Goal: Task Accomplishment & Management: Complete application form

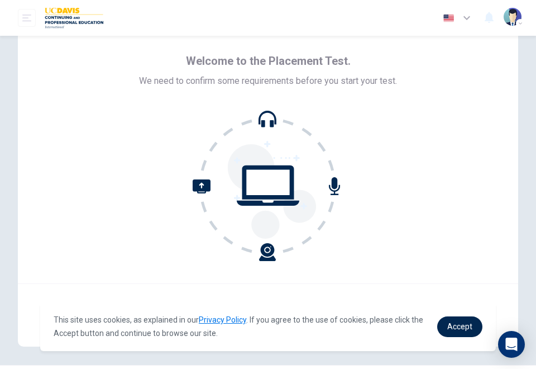
scroll to position [64, 0]
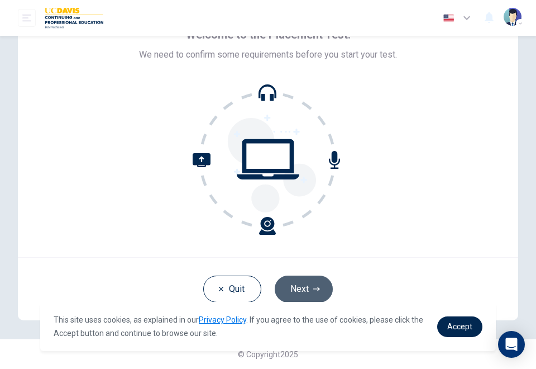
click at [297, 283] on button "Next" at bounding box center [304, 288] width 58 height 27
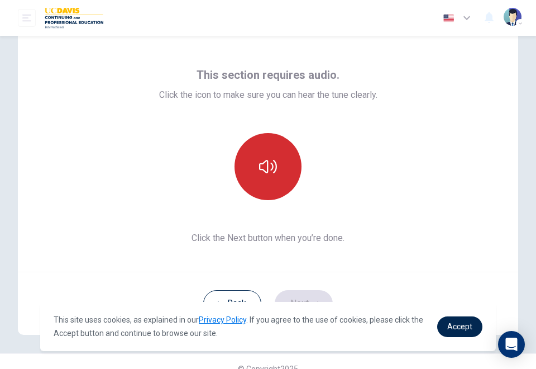
scroll to position [38, 0]
click at [280, 165] on button "button" at bounding box center [268, 165] width 67 height 67
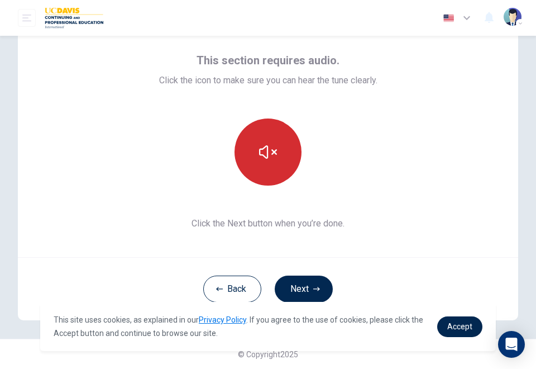
scroll to position [51, 0]
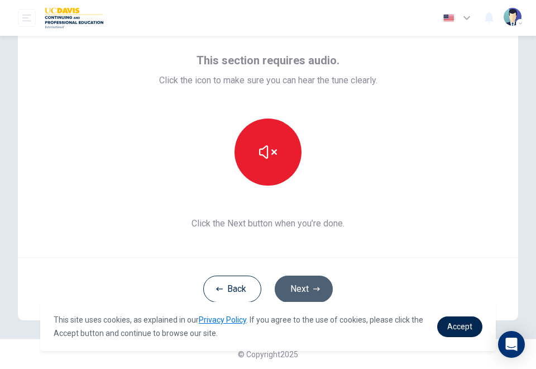
click at [315, 292] on button "Next" at bounding box center [304, 288] width 58 height 27
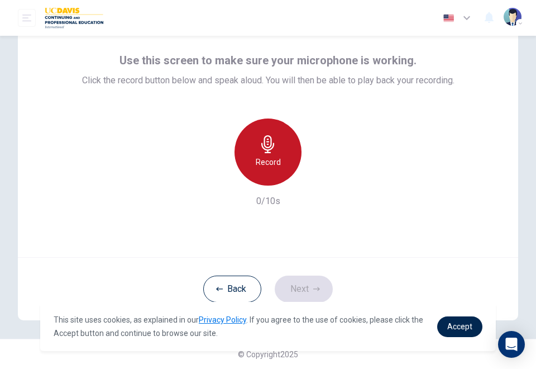
click at [272, 168] on h6 "Record" at bounding box center [268, 161] width 25 height 13
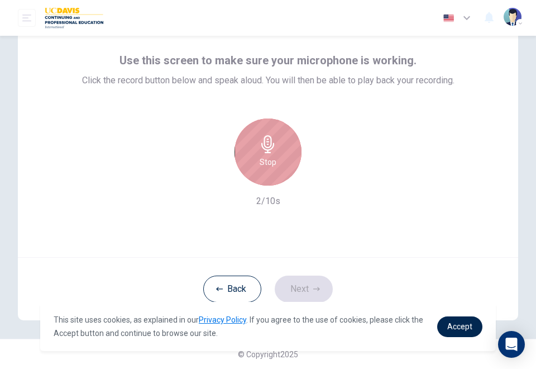
click at [272, 168] on h6 "Stop" at bounding box center [268, 161] width 17 height 13
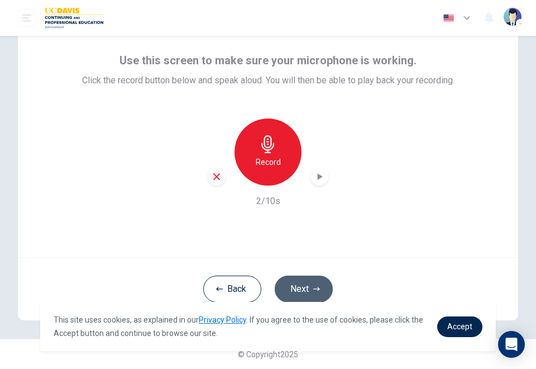
click at [283, 285] on button "Next" at bounding box center [304, 288] width 58 height 27
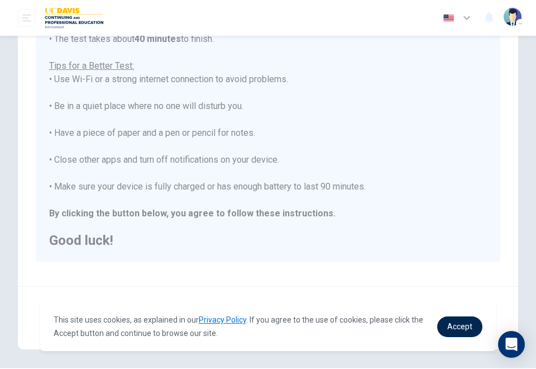
scroll to position [224, 0]
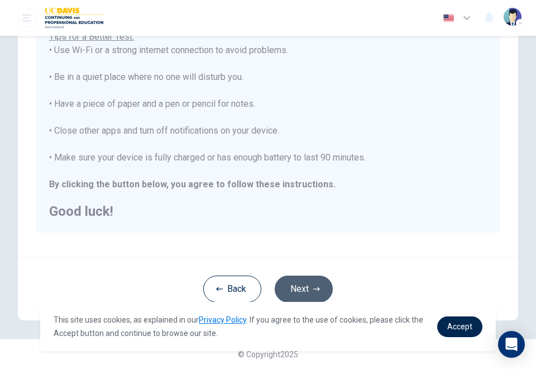
click at [301, 278] on button "Next" at bounding box center [304, 288] width 58 height 27
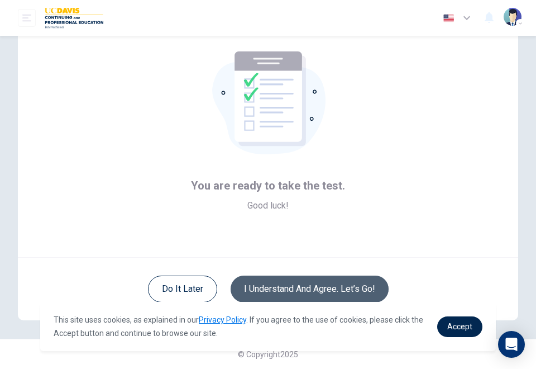
click at [301, 278] on button "I understand and agree. Let’s go!" at bounding box center [310, 288] width 158 height 27
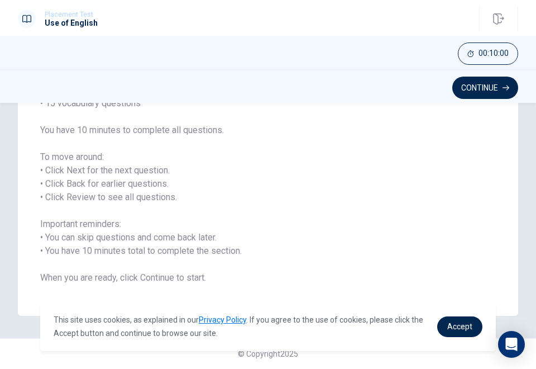
scroll to position [126, 0]
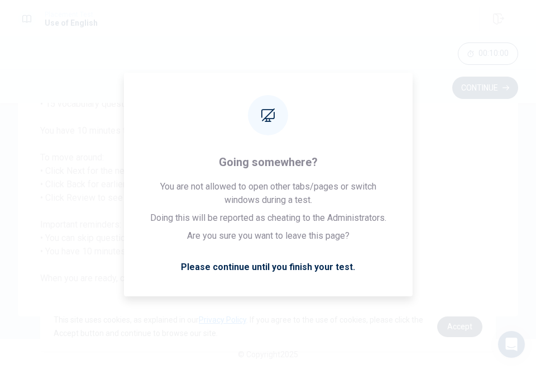
click at [442, 317] on link "Accept" at bounding box center [460, 326] width 45 height 21
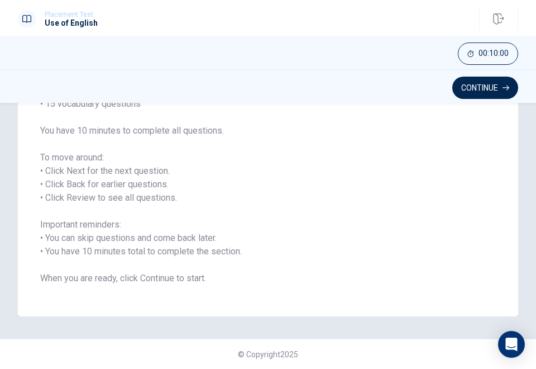
scroll to position [122, 0]
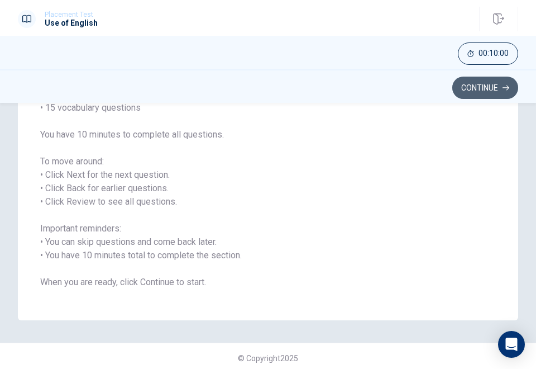
click at [491, 82] on button "Continue" at bounding box center [486, 88] width 66 height 22
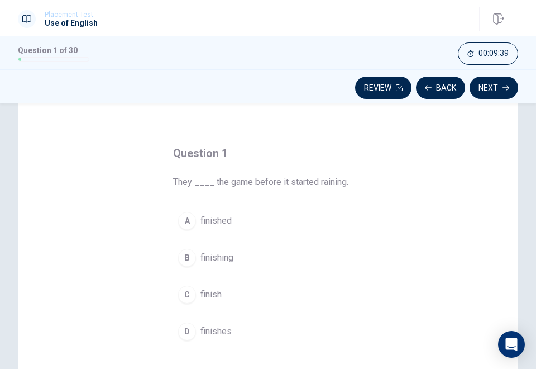
scroll to position [26, 0]
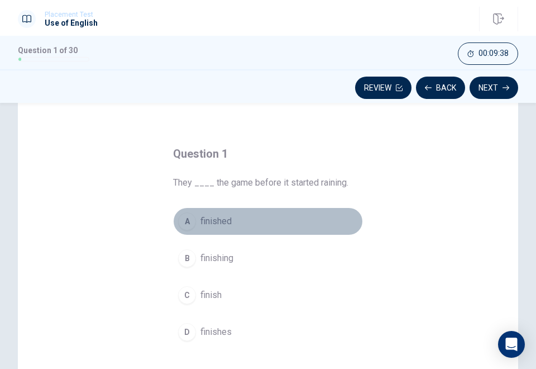
click at [185, 225] on div "A" at bounding box center [187, 221] width 18 height 18
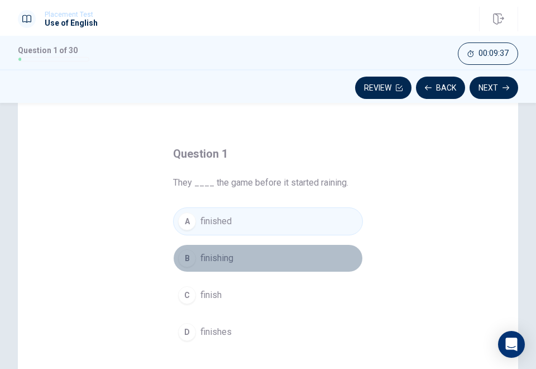
click at [183, 250] on div "B" at bounding box center [187, 258] width 18 height 18
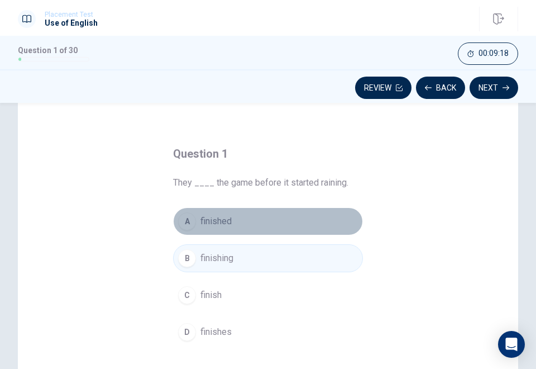
click at [248, 222] on button "A finished" at bounding box center [268, 221] width 190 height 28
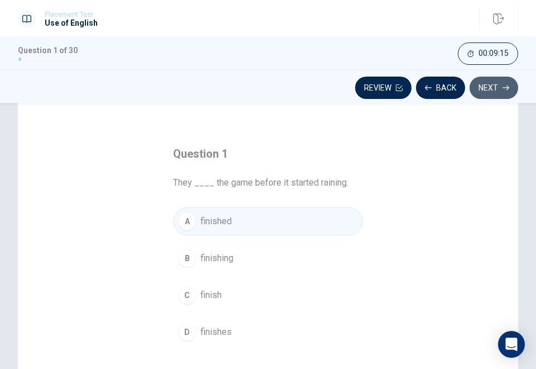
click at [498, 92] on button "Next" at bounding box center [494, 88] width 49 height 22
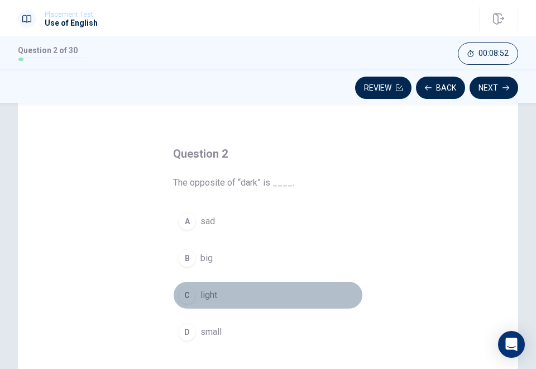
click at [182, 296] on div "C" at bounding box center [187, 295] width 18 height 18
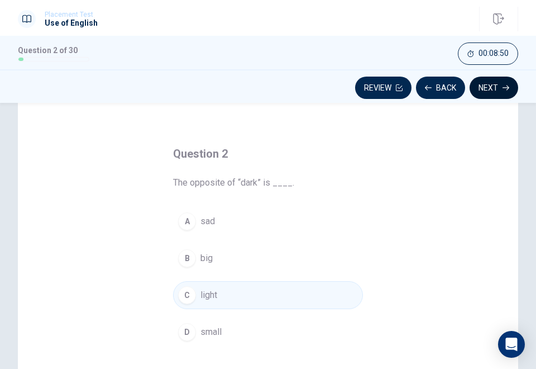
click at [487, 89] on button "Next" at bounding box center [494, 88] width 49 height 22
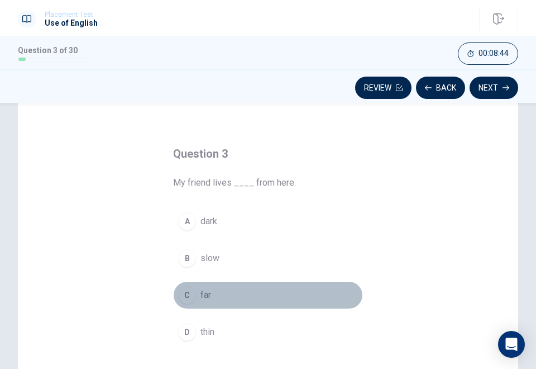
click at [186, 284] on button "C far" at bounding box center [268, 295] width 190 height 28
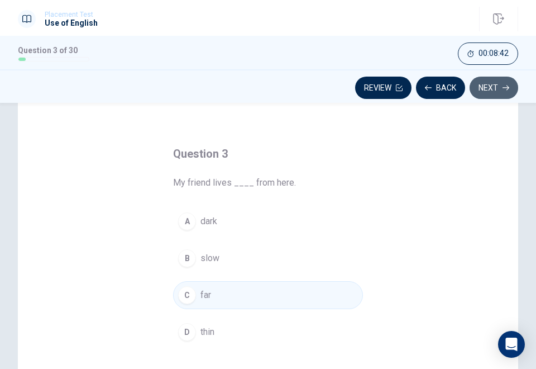
click at [487, 87] on button "Next" at bounding box center [494, 88] width 49 height 22
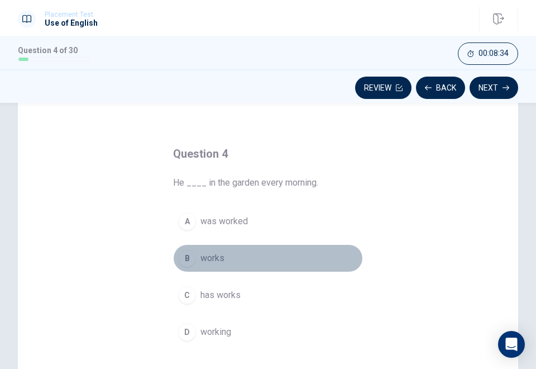
click at [201, 262] on span "works" at bounding box center [213, 257] width 24 height 13
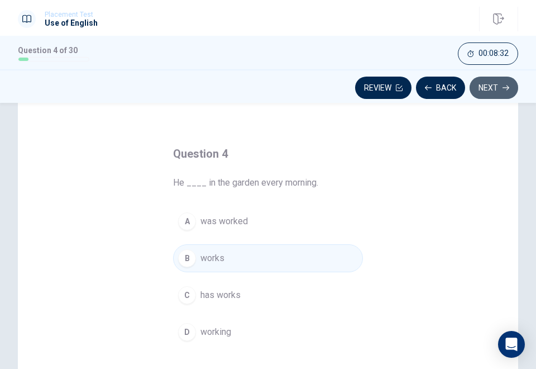
click at [498, 91] on button "Next" at bounding box center [494, 88] width 49 height 22
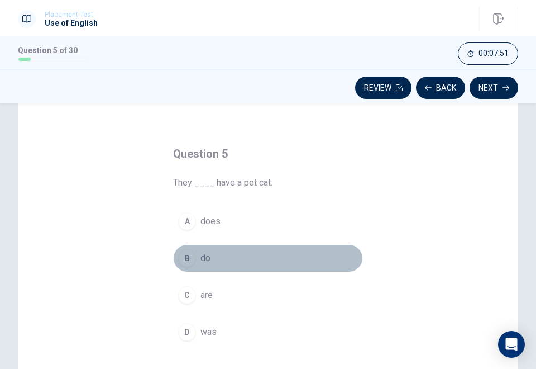
click at [186, 253] on div "B" at bounding box center [187, 258] width 18 height 18
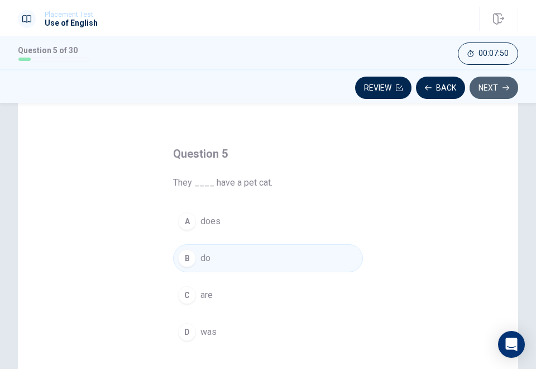
click at [507, 79] on button "Next" at bounding box center [494, 88] width 49 height 22
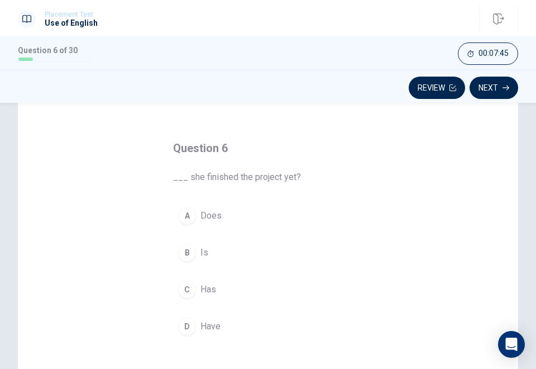
scroll to position [33, 0]
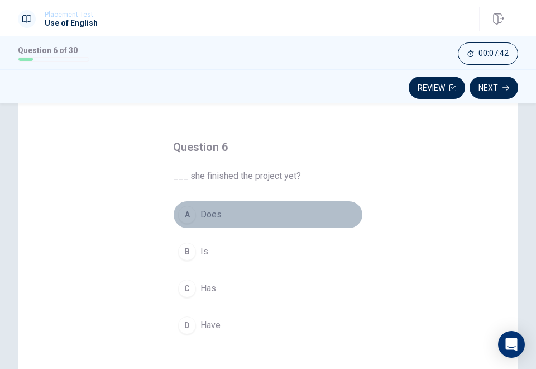
click at [205, 220] on span "Does" at bounding box center [211, 214] width 21 height 13
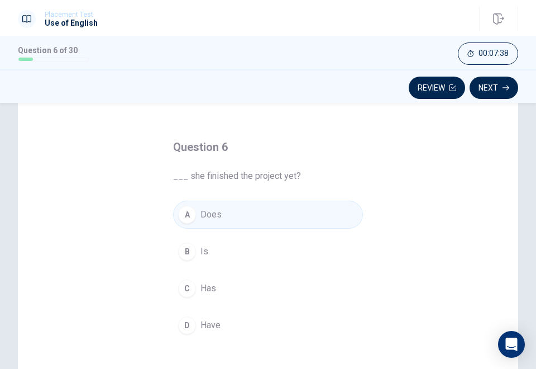
click at [199, 302] on div "A Does B Is C Has D Have" at bounding box center [268, 270] width 190 height 139
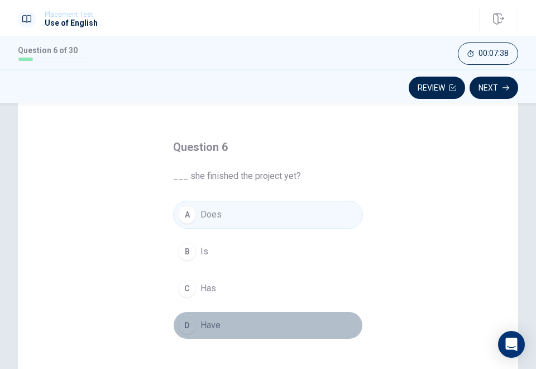
click at [201, 319] on span "Have" at bounding box center [211, 325] width 20 height 13
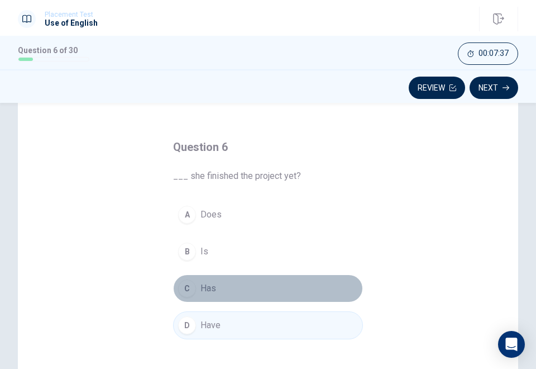
click at [201, 291] on span "Has" at bounding box center [209, 288] width 16 height 13
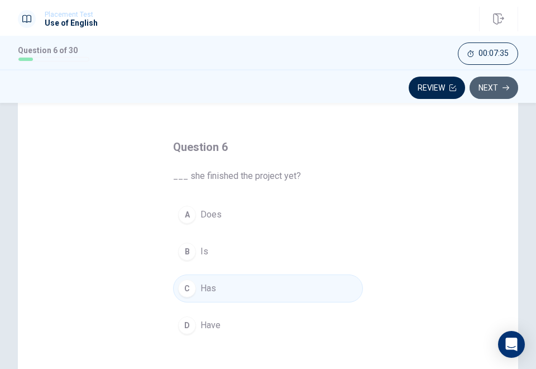
click at [496, 82] on button "Next" at bounding box center [494, 88] width 49 height 22
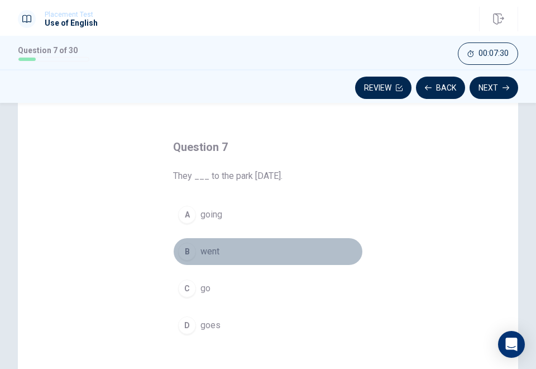
click at [206, 251] on span "went" at bounding box center [210, 251] width 19 height 13
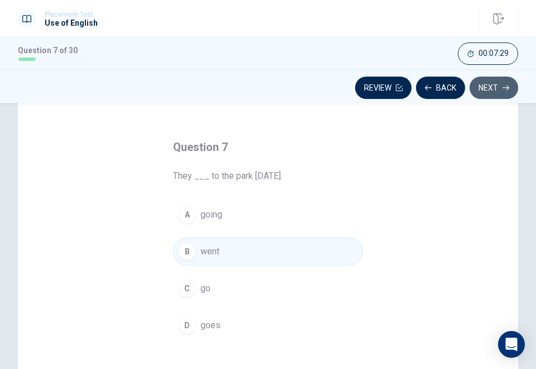
click at [485, 91] on button "Next" at bounding box center [494, 88] width 49 height 22
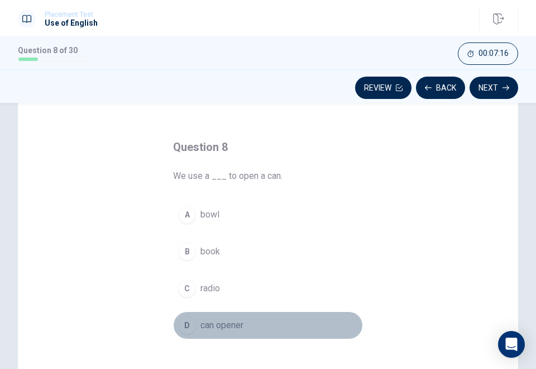
click at [208, 320] on span "can opener" at bounding box center [222, 325] width 43 height 13
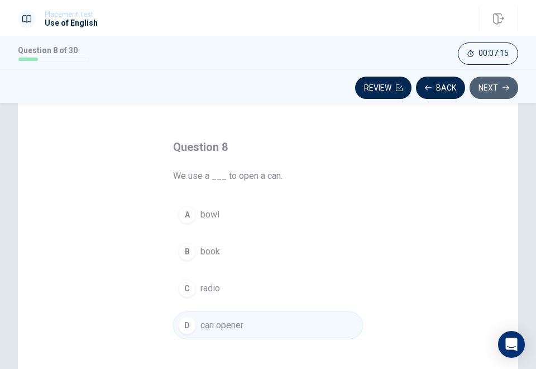
click at [496, 85] on button "Next" at bounding box center [494, 88] width 49 height 22
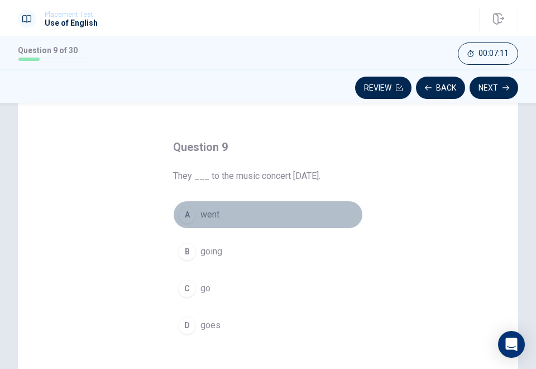
click at [201, 208] on span "went" at bounding box center [210, 214] width 19 height 13
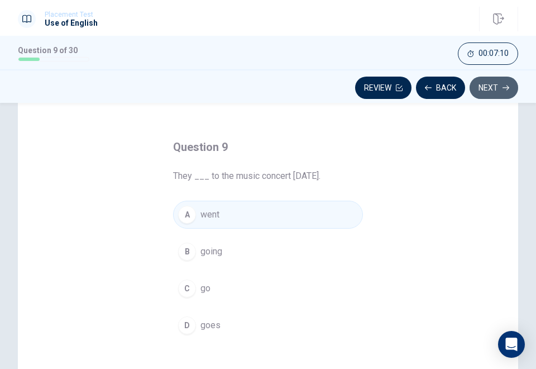
click at [491, 85] on button "Next" at bounding box center [494, 88] width 49 height 22
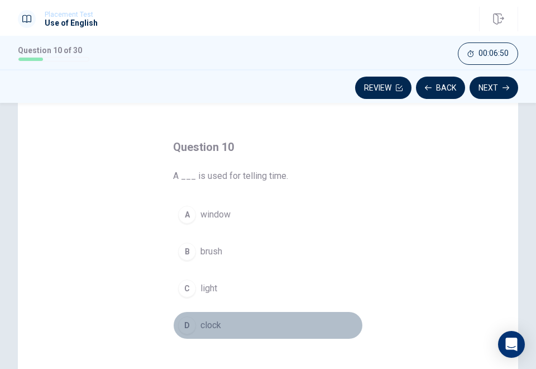
click at [189, 318] on div "D" at bounding box center [187, 325] width 18 height 18
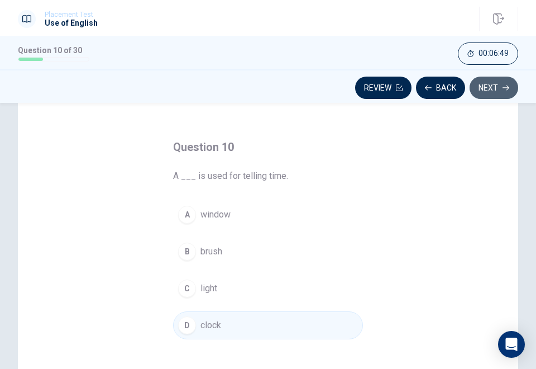
click at [491, 88] on button "Next" at bounding box center [494, 88] width 49 height 22
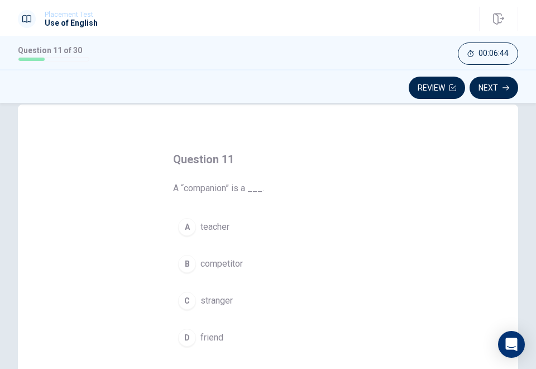
scroll to position [21, 0]
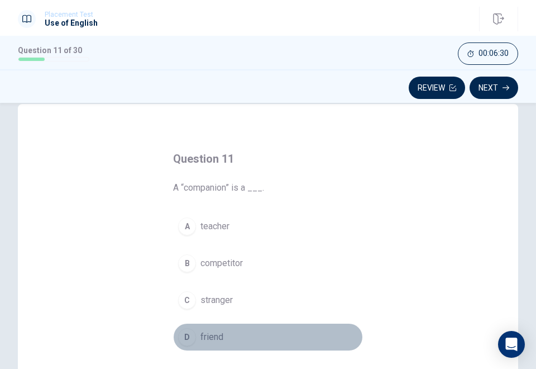
click at [188, 343] on div "D" at bounding box center [187, 337] width 18 height 18
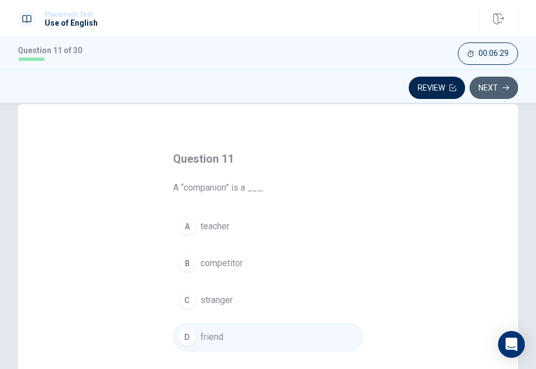
click at [496, 83] on button "Next" at bounding box center [494, 88] width 49 height 22
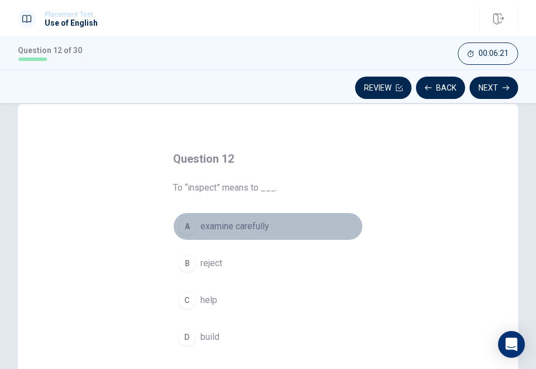
click at [217, 227] on span "examine carefully" at bounding box center [235, 226] width 69 height 13
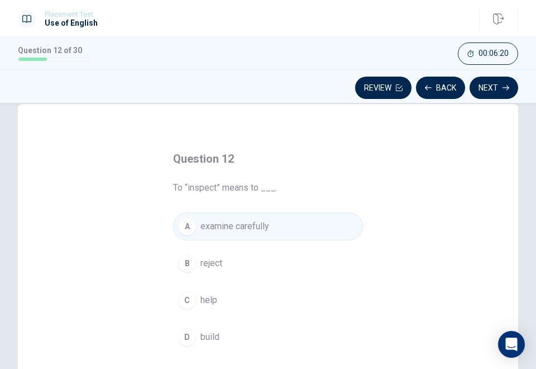
click at [517, 80] on div "Review Back Next" at bounding box center [268, 87] width 501 height 21
click at [507, 80] on button "Next" at bounding box center [494, 88] width 49 height 22
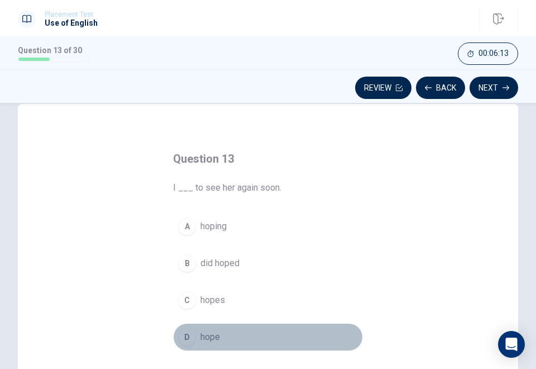
click at [197, 343] on button "D hope" at bounding box center [268, 337] width 190 height 28
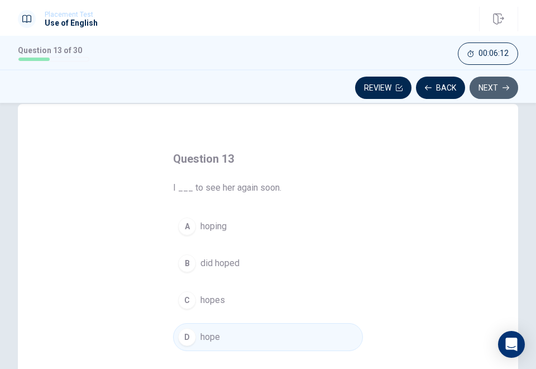
click at [498, 90] on button "Next" at bounding box center [494, 88] width 49 height 22
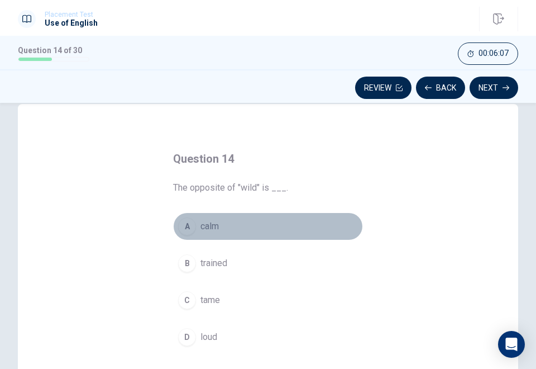
click at [191, 217] on button "A calm" at bounding box center [268, 226] width 190 height 28
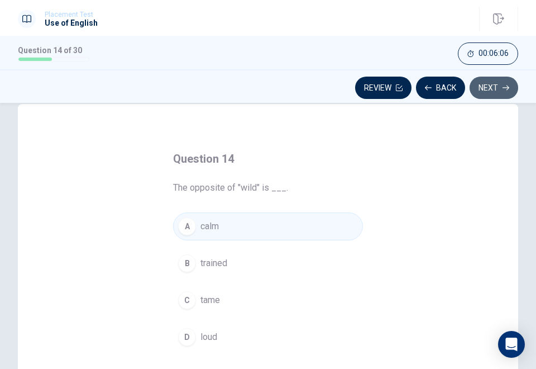
click at [491, 82] on button "Next" at bounding box center [494, 88] width 49 height 22
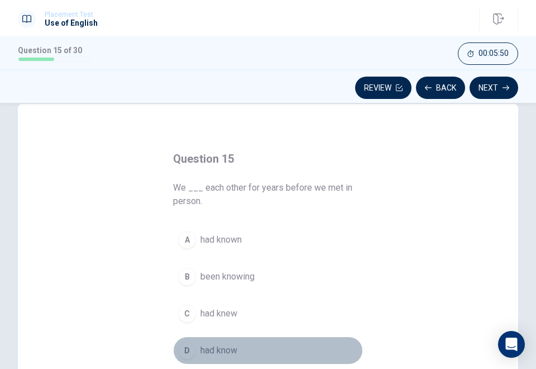
click at [208, 345] on span "had know" at bounding box center [219, 350] width 37 height 13
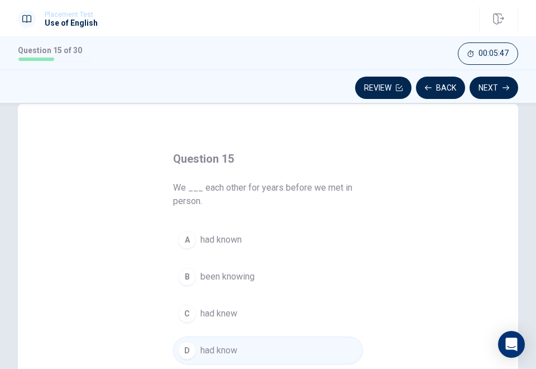
click at [213, 312] on span "had knew" at bounding box center [219, 313] width 37 height 13
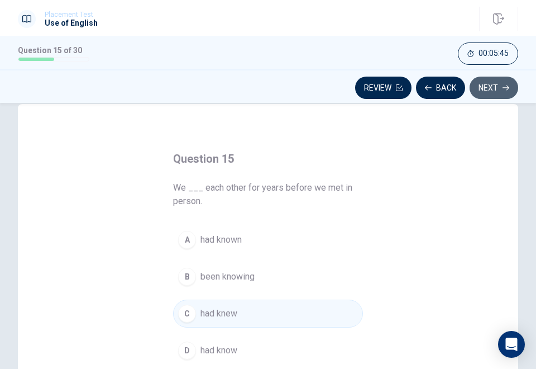
click at [495, 83] on button "Next" at bounding box center [494, 88] width 49 height 22
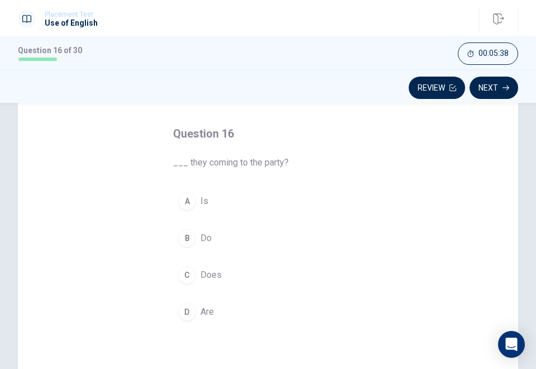
scroll to position [49, 0]
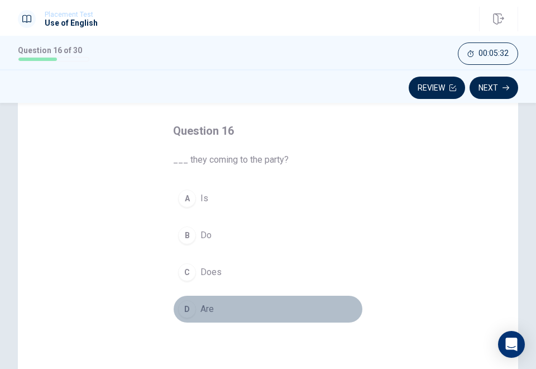
click at [193, 299] on button "D Are" at bounding box center [268, 309] width 190 height 28
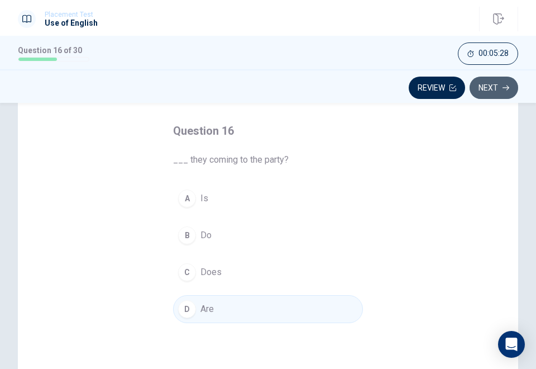
click at [494, 82] on button "Next" at bounding box center [494, 88] width 49 height 22
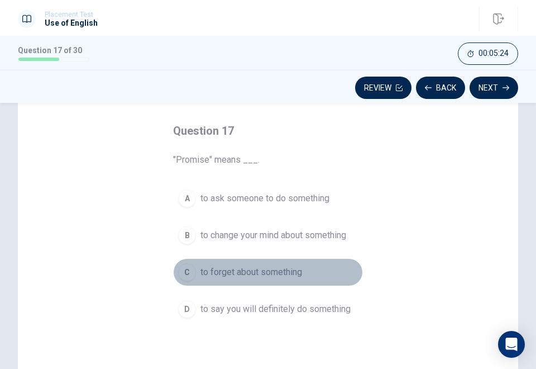
click at [222, 270] on span "to forget about something" at bounding box center [252, 271] width 102 height 13
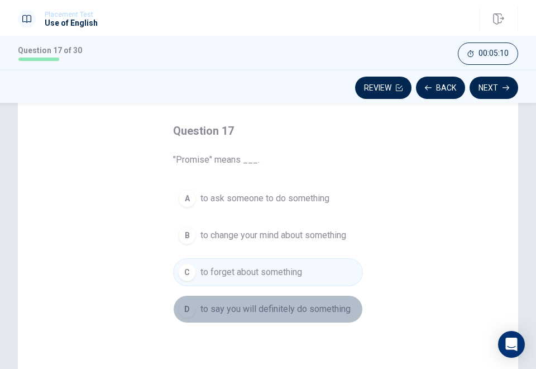
click at [243, 314] on span "to say you will definitely do something" at bounding box center [276, 308] width 150 height 13
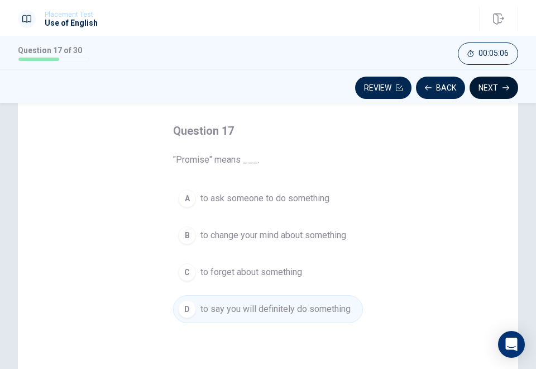
click at [500, 85] on button "Next" at bounding box center [494, 88] width 49 height 22
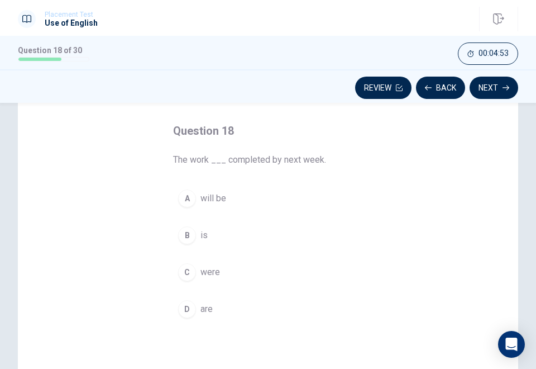
click at [215, 198] on span "will be" at bounding box center [214, 198] width 26 height 13
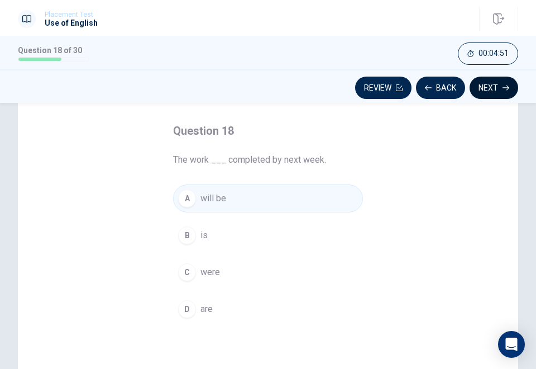
click at [488, 90] on button "Next" at bounding box center [494, 88] width 49 height 22
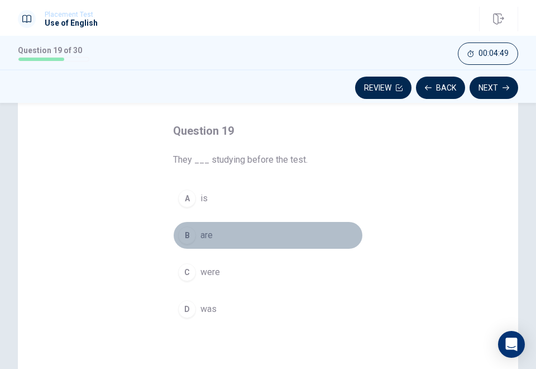
click at [206, 230] on span "are" at bounding box center [207, 235] width 12 height 13
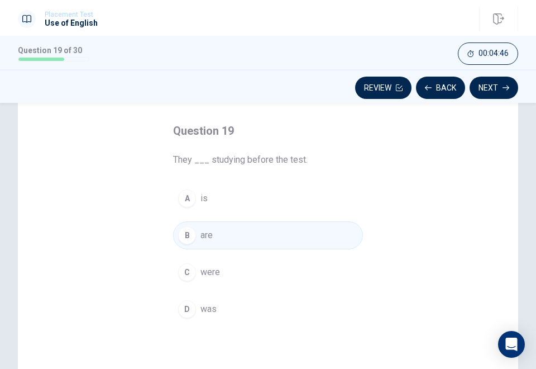
click at [196, 264] on button "C were" at bounding box center [268, 272] width 190 height 28
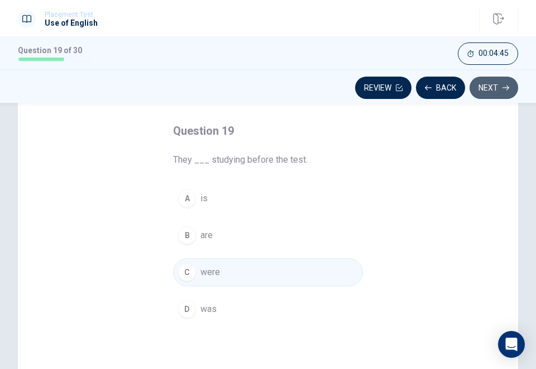
click at [485, 92] on button "Next" at bounding box center [494, 88] width 49 height 22
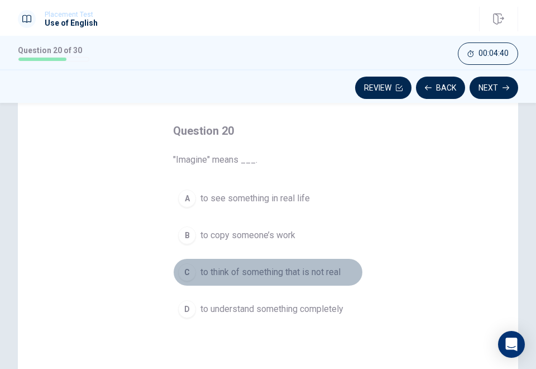
click at [227, 272] on span "to think of something that is not real" at bounding box center [271, 271] width 140 height 13
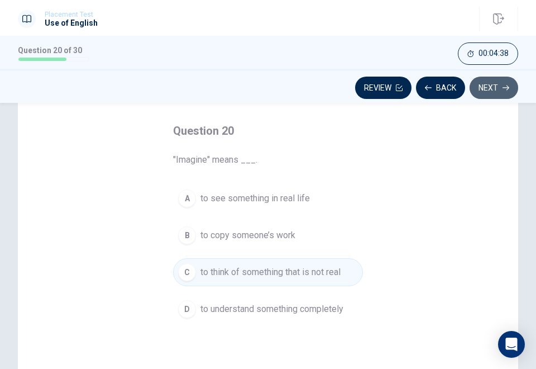
click at [498, 92] on button "Next" at bounding box center [494, 88] width 49 height 22
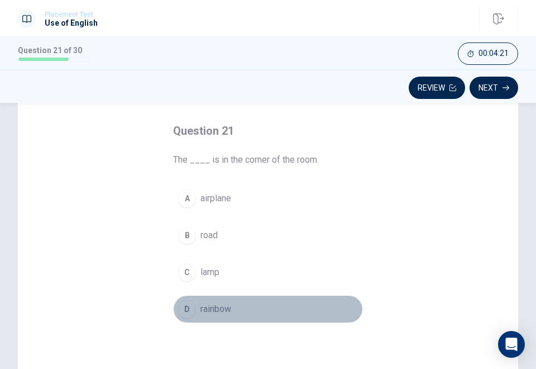
drag, startPoint x: 203, startPoint y: 302, endPoint x: 174, endPoint y: 302, distance: 29.6
click at [174, 302] on button "D rainbow" at bounding box center [268, 309] width 190 height 28
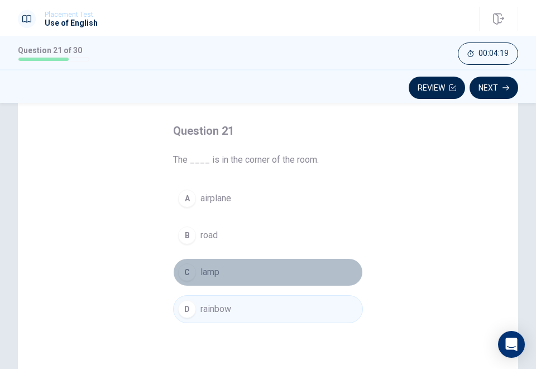
click at [207, 263] on button "C lamp" at bounding box center [268, 272] width 190 height 28
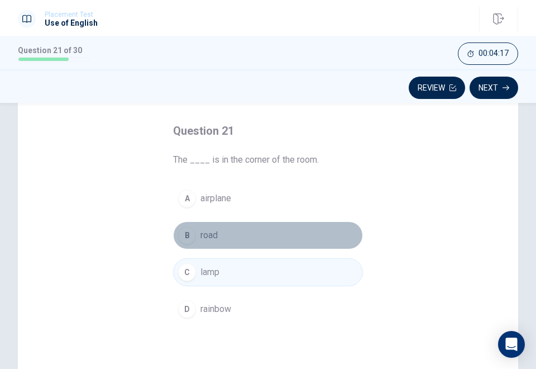
click at [234, 229] on button "B road" at bounding box center [268, 235] width 190 height 28
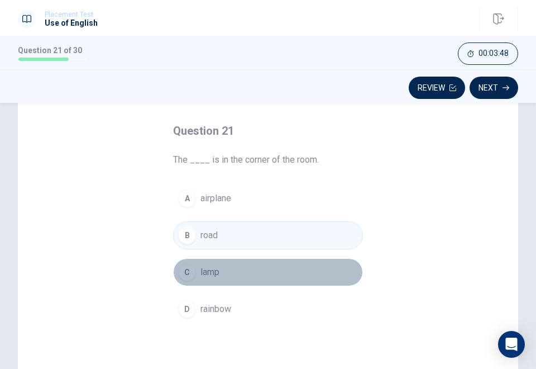
click at [225, 260] on button "C lamp" at bounding box center [268, 272] width 190 height 28
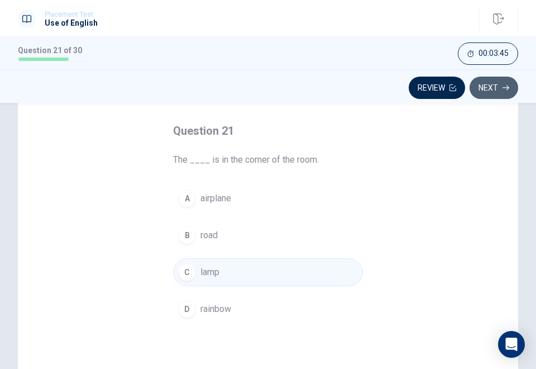
click at [498, 86] on button "Next" at bounding box center [494, 88] width 49 height 22
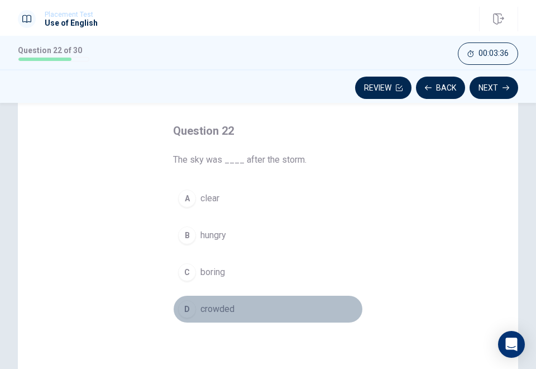
click at [201, 313] on span "crowded" at bounding box center [218, 308] width 34 height 13
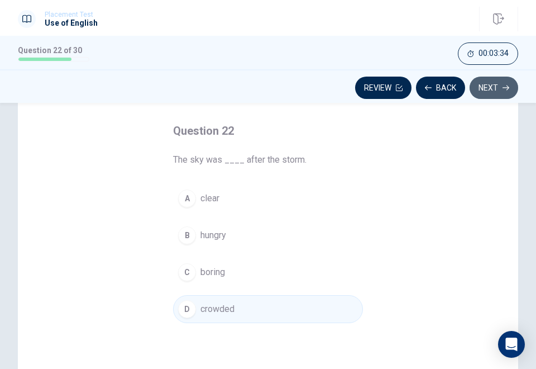
click at [493, 92] on button "Next" at bounding box center [494, 88] width 49 height 22
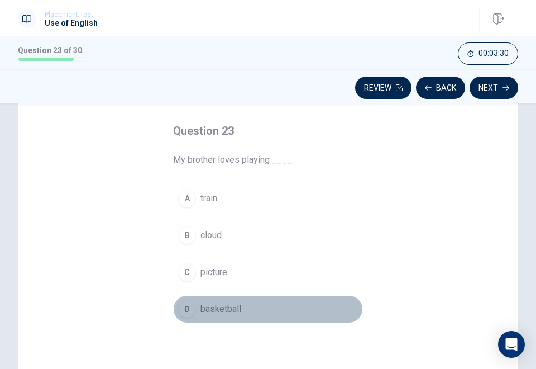
click at [211, 308] on span "basketball" at bounding box center [221, 308] width 41 height 13
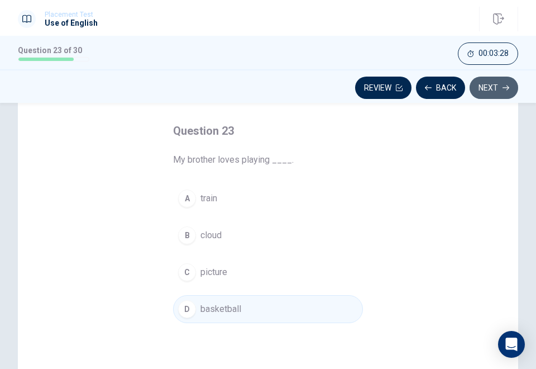
click at [483, 83] on button "Next" at bounding box center [494, 88] width 49 height 22
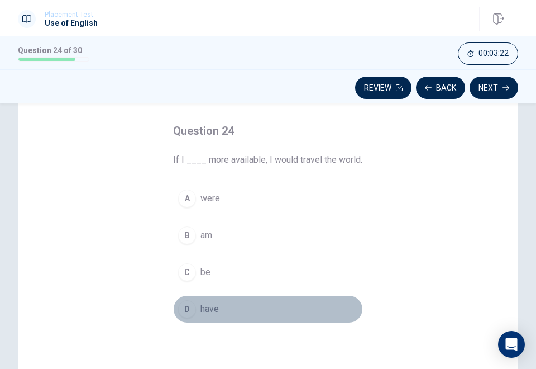
click at [203, 315] on button "D have" at bounding box center [268, 309] width 190 height 28
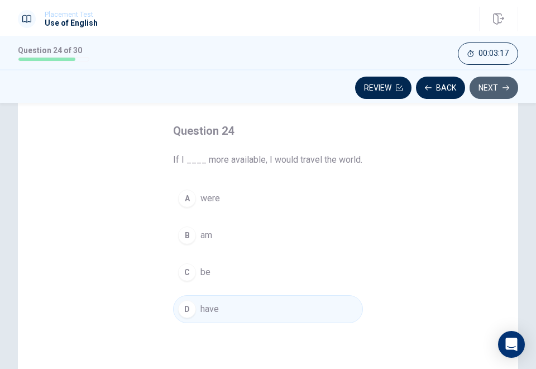
click at [477, 84] on button "Next" at bounding box center [494, 88] width 49 height 22
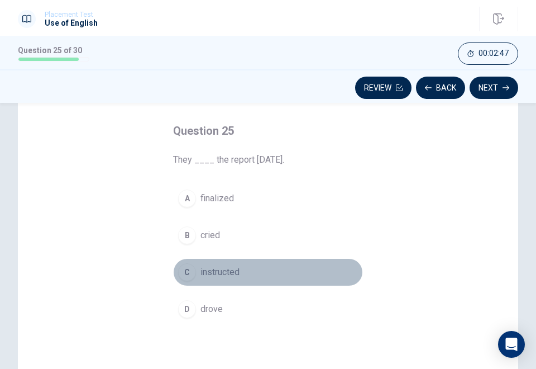
click at [226, 262] on button "C instructed" at bounding box center [268, 272] width 190 height 28
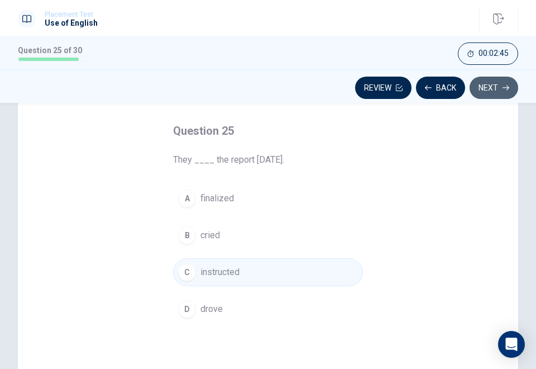
click at [490, 83] on button "Next" at bounding box center [494, 88] width 49 height 22
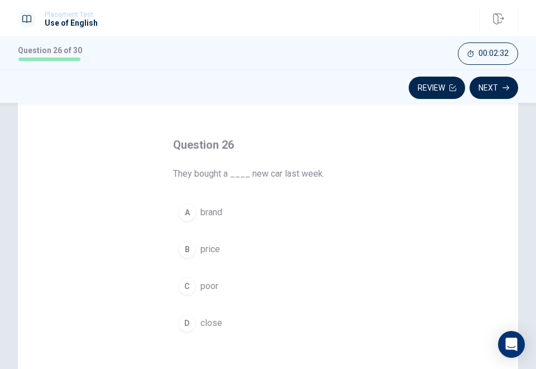
scroll to position [32, 0]
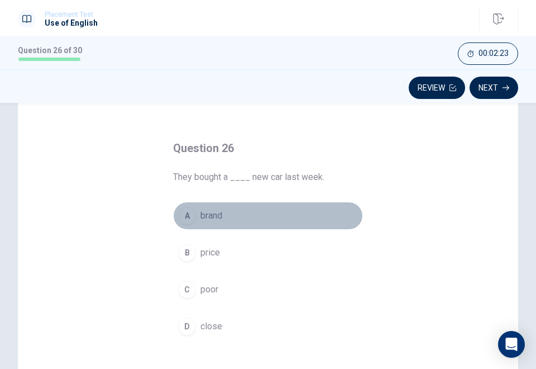
click at [207, 216] on span "brand" at bounding box center [212, 215] width 22 height 13
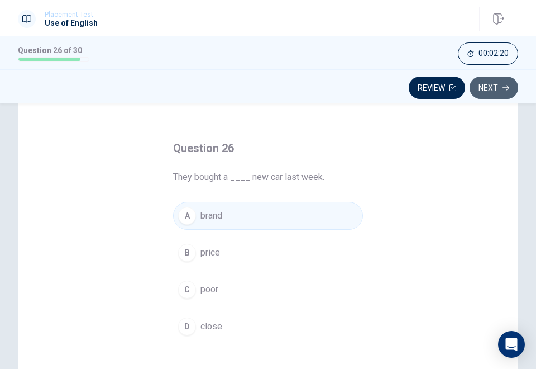
click at [488, 85] on button "Next" at bounding box center [494, 88] width 49 height 22
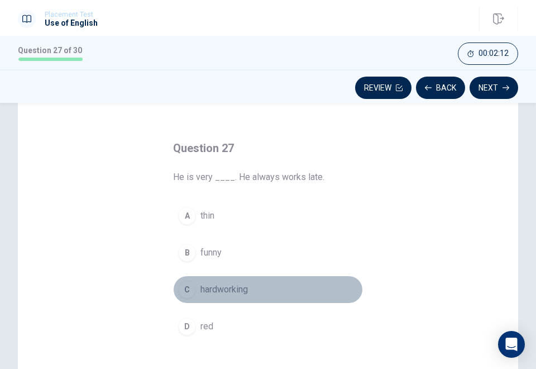
click at [202, 288] on span "hardworking" at bounding box center [224, 289] width 47 height 13
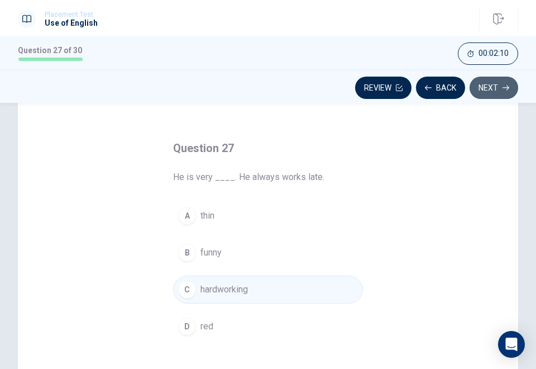
click at [491, 98] on button "Next" at bounding box center [494, 88] width 49 height 22
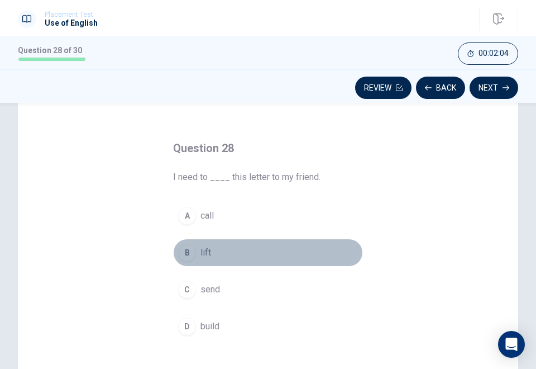
click at [201, 249] on span "lift" at bounding box center [206, 252] width 11 height 13
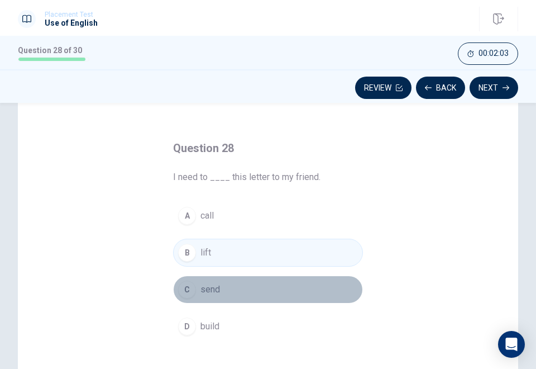
click at [193, 283] on button "C send" at bounding box center [268, 289] width 190 height 28
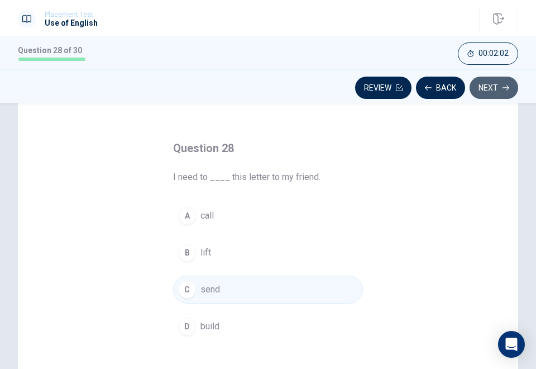
click at [493, 91] on button "Next" at bounding box center [494, 88] width 49 height 22
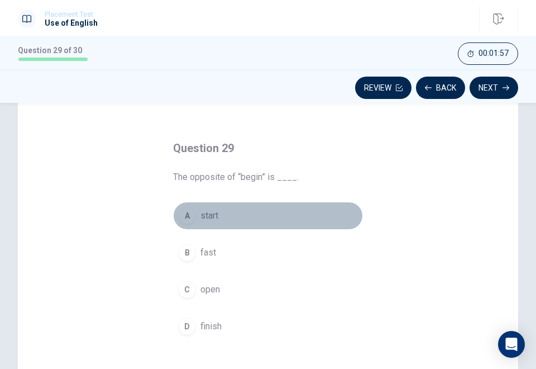
click at [203, 213] on span "start" at bounding box center [210, 215] width 18 height 13
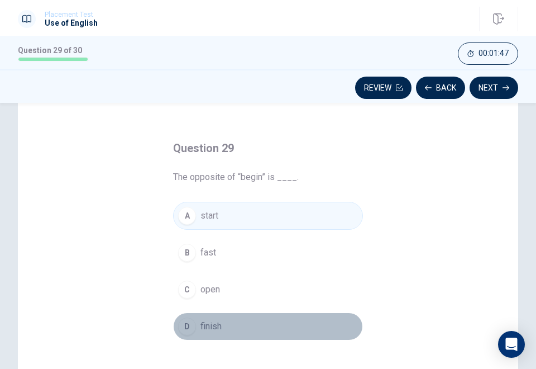
click at [198, 317] on button "D finish" at bounding box center [268, 326] width 190 height 28
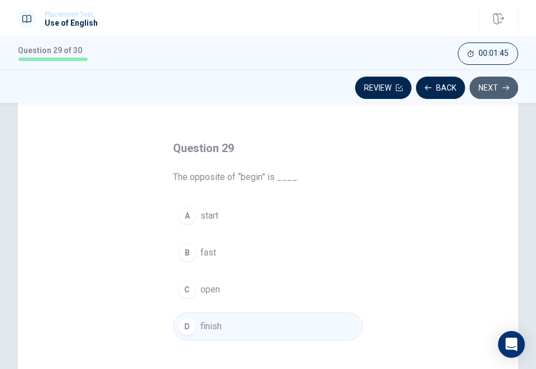
click at [492, 90] on button "Next" at bounding box center [494, 88] width 49 height 22
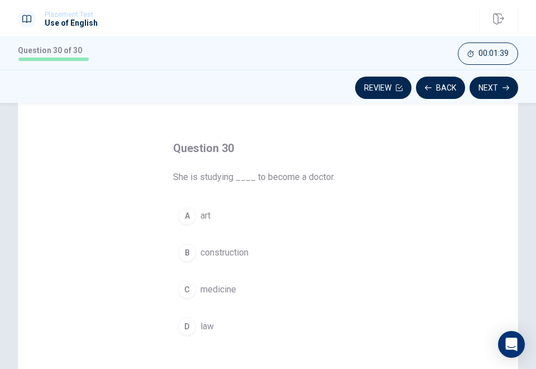
click at [206, 326] on span "law" at bounding box center [207, 326] width 13 height 13
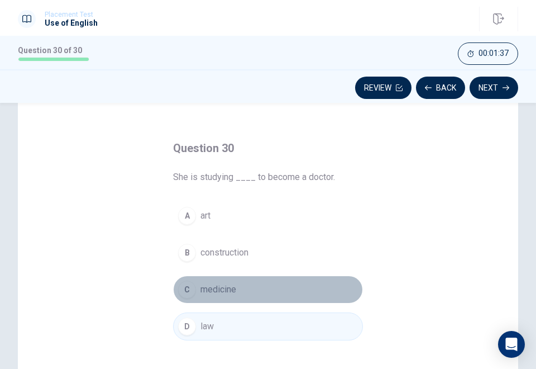
click at [216, 289] on span "medicine" at bounding box center [219, 289] width 36 height 13
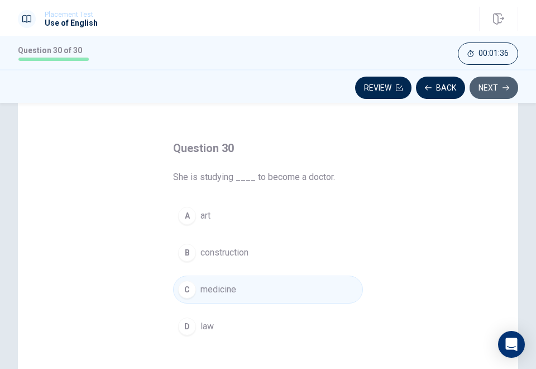
click at [481, 87] on button "Next" at bounding box center [494, 88] width 49 height 22
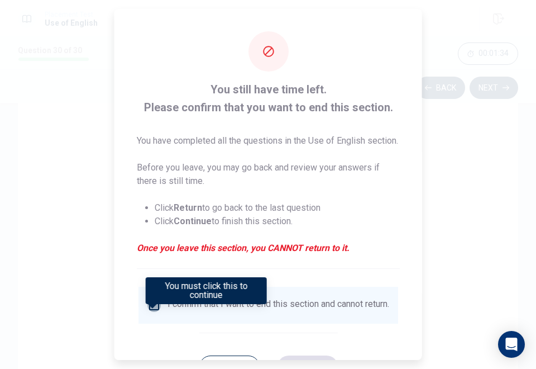
click at [154, 312] on input "You must click this to continue" at bounding box center [154, 304] width 13 height 13
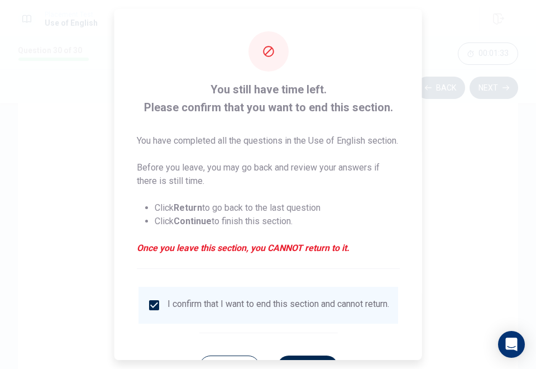
scroll to position [61, 0]
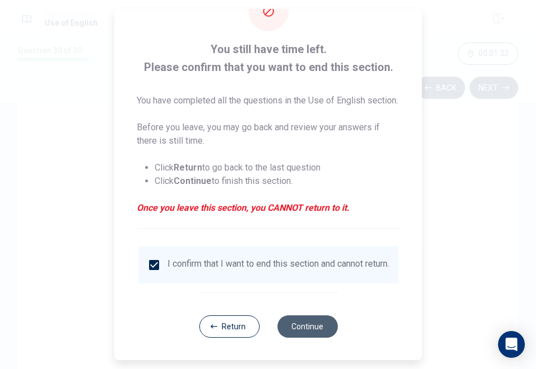
click at [306, 329] on button "Continue" at bounding box center [307, 326] width 60 height 22
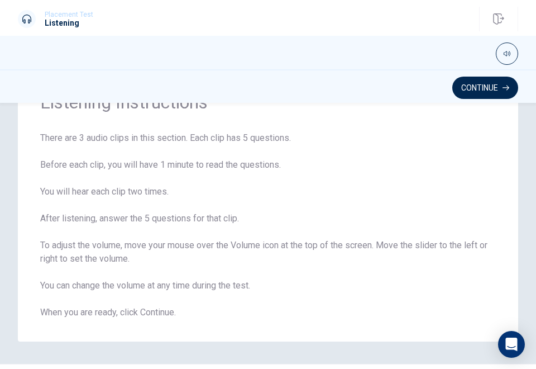
scroll to position [82, 0]
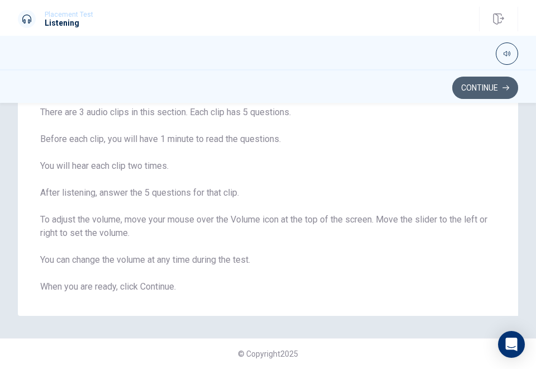
click at [488, 91] on button "Continue" at bounding box center [486, 88] width 66 height 22
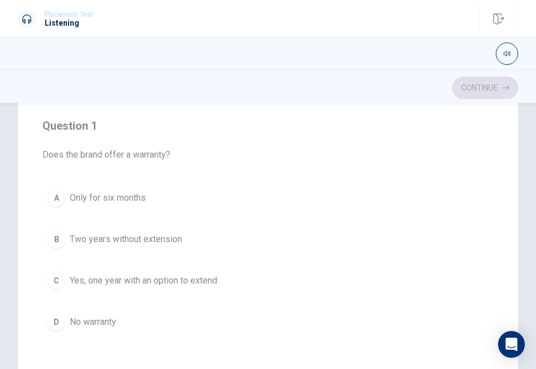
click at [236, 346] on div "Question 1 Does the brand offer a warranty? A Only for six months B Two years w…" at bounding box center [268, 226] width 452 height 255
click at [271, 344] on div "Question 1 Does the brand offer a warranty? A Only for six months B Two years w…" at bounding box center [268, 226] width 452 height 255
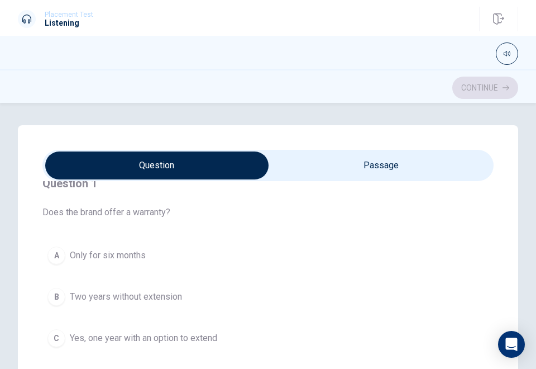
scroll to position [69, 0]
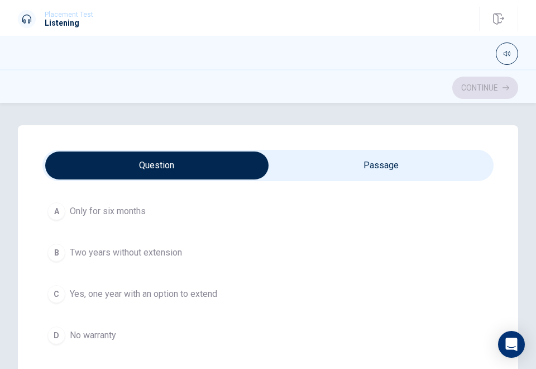
click at [330, 161] on input "checkbox" at bounding box center [156, 165] width 677 height 28
checkbox input "true"
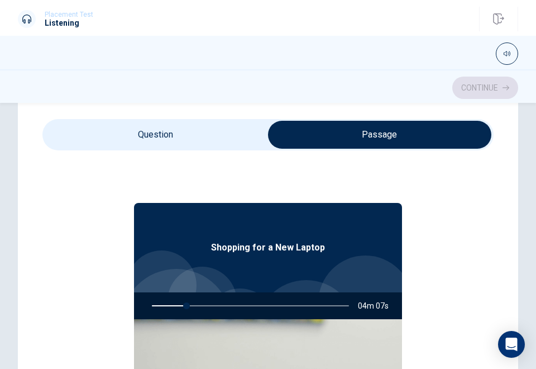
scroll to position [28, 0]
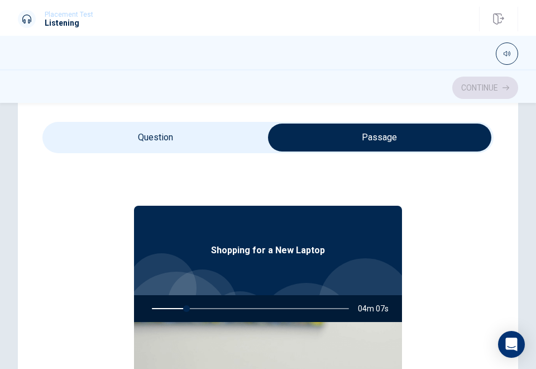
type input "18"
click at [125, 135] on input "checkbox" at bounding box center [379, 137] width 677 height 28
checkbox input "false"
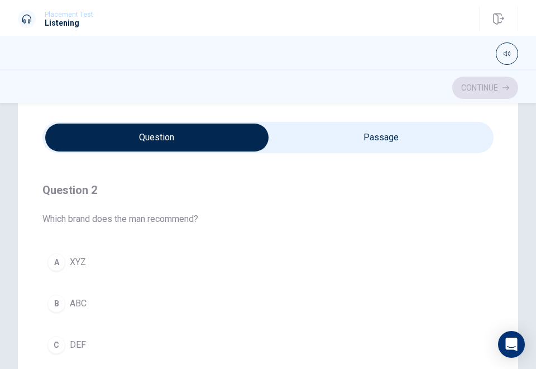
scroll to position [245, 0]
click at [85, 263] on span "XYZ" at bounding box center [78, 261] width 16 height 13
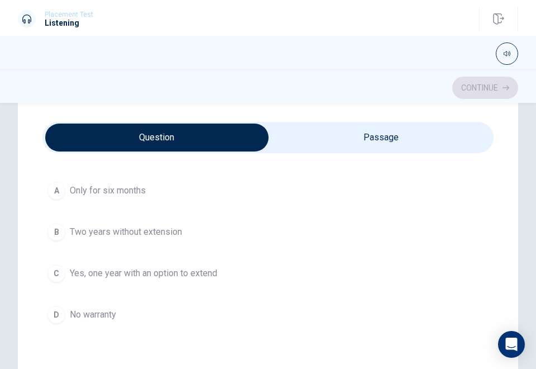
scroll to position [62, 0]
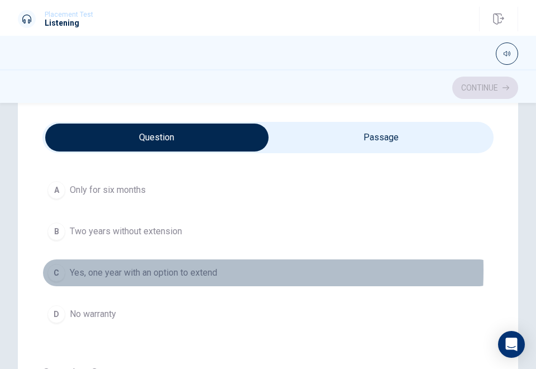
click at [133, 269] on span "Yes, one year with an option to extend" at bounding box center [144, 272] width 148 height 13
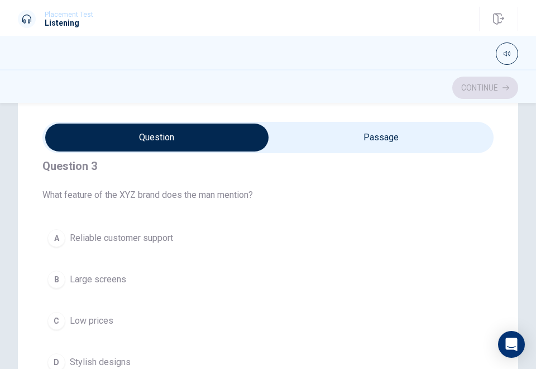
scroll to position [527, 0]
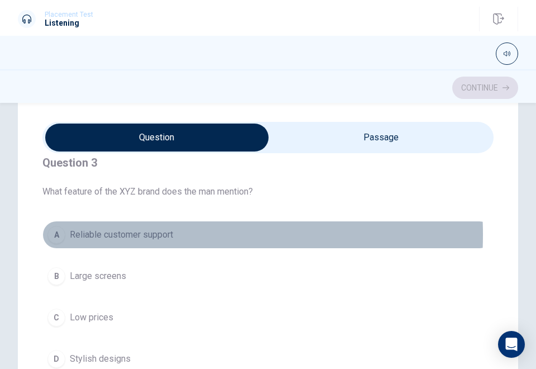
click at [118, 231] on span "Reliable customer support" at bounding box center [121, 234] width 103 height 13
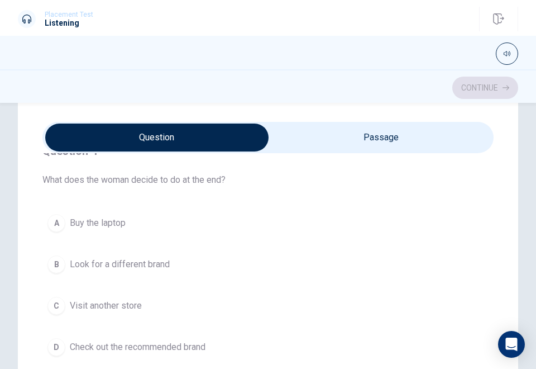
scroll to position [793, 0]
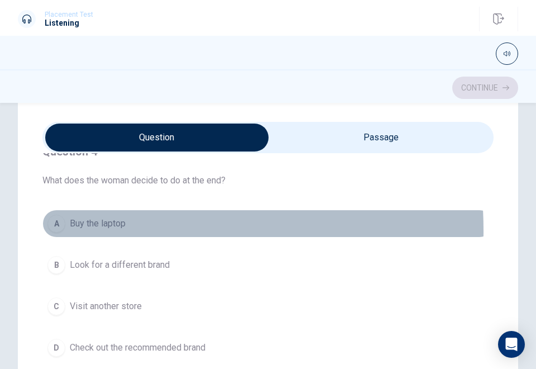
click at [93, 225] on span "Buy the laptop" at bounding box center [98, 223] width 56 height 13
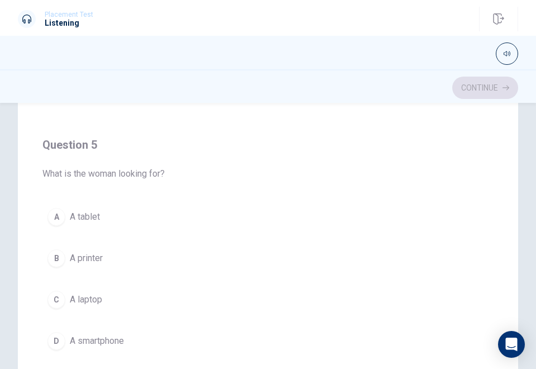
scroll to position [178, 0]
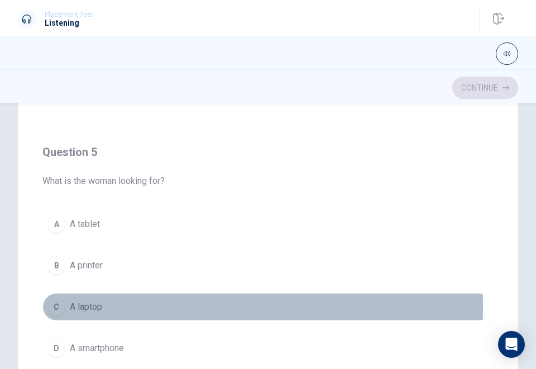
click at [65, 300] on div "C" at bounding box center [56, 307] width 18 height 18
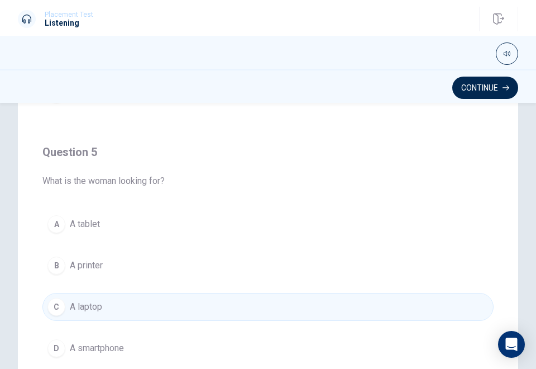
scroll to position [259, 0]
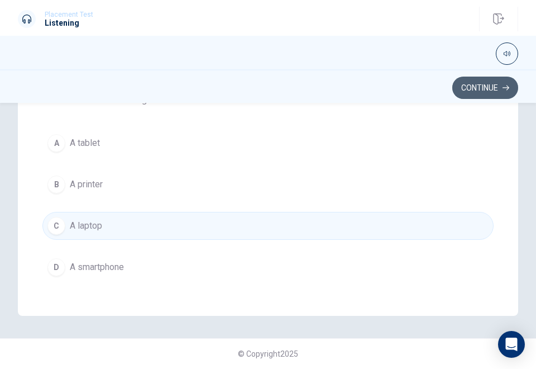
click at [483, 84] on button "Continue" at bounding box center [486, 88] width 66 height 22
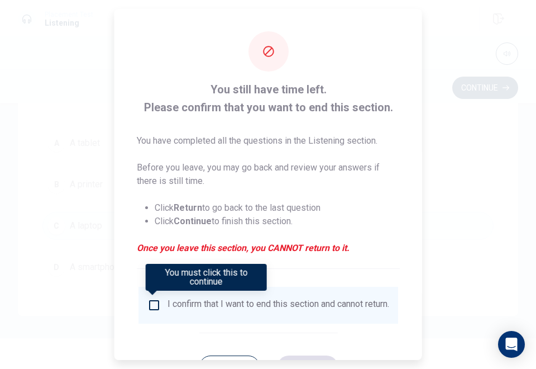
click at [186, 303] on div "I confirm that I want to end this section and cannot return." at bounding box center [279, 304] width 222 height 13
click at [159, 305] on input "You must click this to continue" at bounding box center [154, 304] width 13 height 13
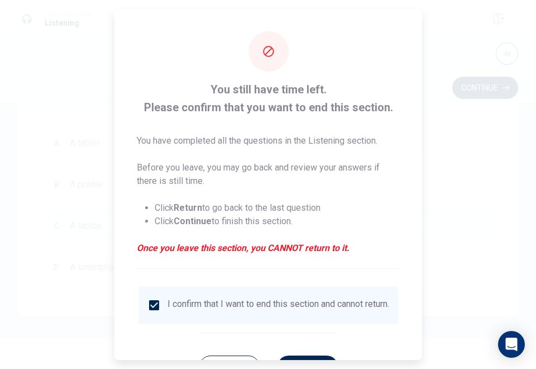
scroll to position [48, 0]
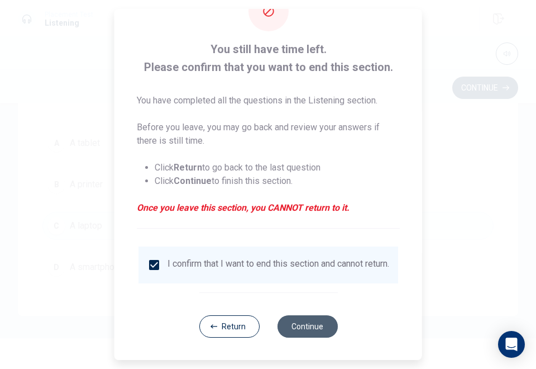
click at [295, 328] on button "Continue" at bounding box center [307, 326] width 60 height 22
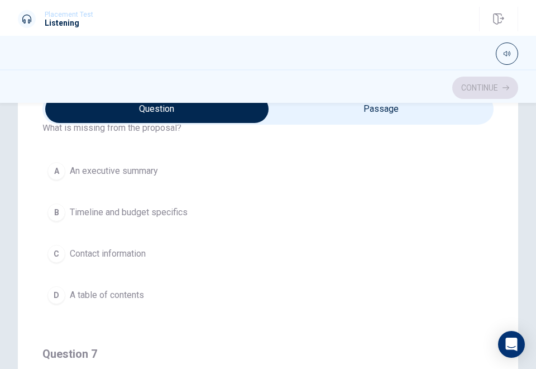
scroll to position [54, 0]
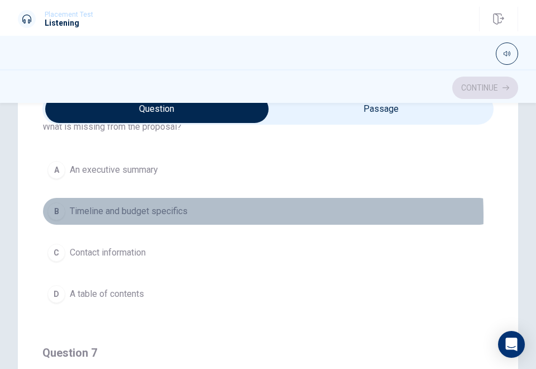
click at [135, 215] on span "Timeline and budget specifics" at bounding box center [129, 211] width 118 height 13
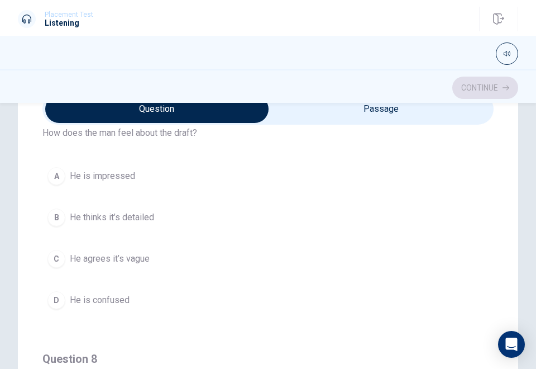
scroll to position [303, 0]
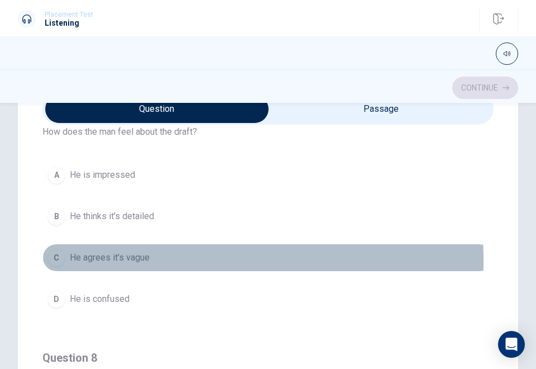
click at [111, 259] on span "He agrees it’s vague" at bounding box center [110, 257] width 80 height 13
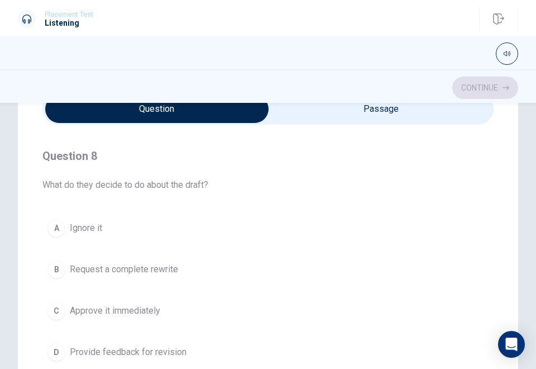
scroll to position [506, 0]
click at [85, 353] on span "Provide feedback for revision" at bounding box center [128, 350] width 117 height 13
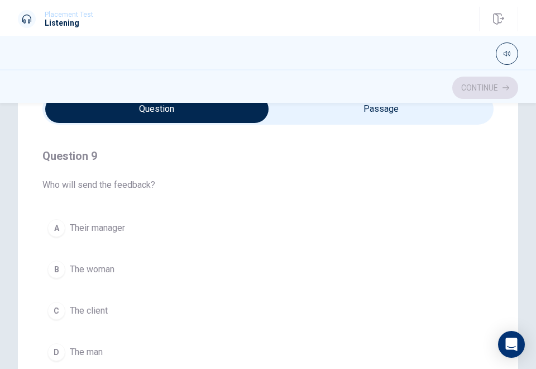
scroll to position [774, 0]
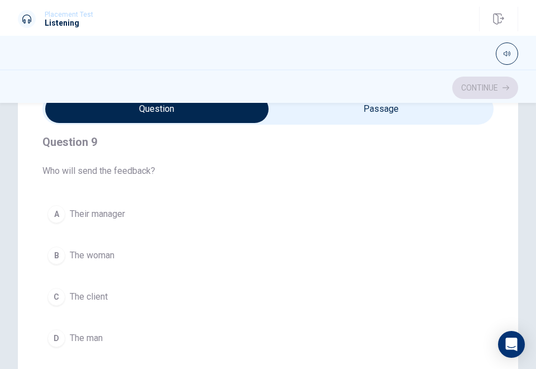
drag, startPoint x: 93, startPoint y: 231, endPoint x: 86, endPoint y: 240, distance: 11.2
click at [86, 240] on div "A Their manager B The woman C The client D The man" at bounding box center [268, 276] width 452 height 152
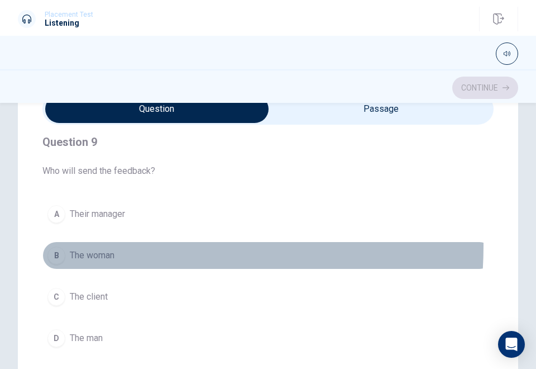
click at [86, 241] on button "B The woman" at bounding box center [268, 255] width 452 height 28
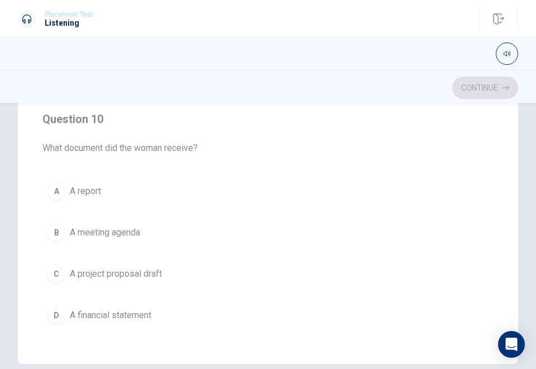
scroll to position [211, 0]
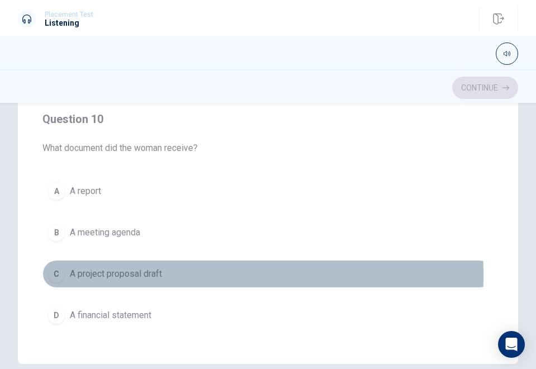
click at [94, 269] on span "A project proposal draft" at bounding box center [116, 273] width 92 height 13
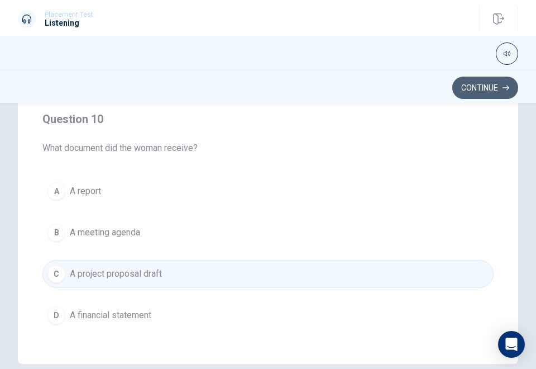
click at [472, 78] on button "Continue" at bounding box center [486, 88] width 66 height 22
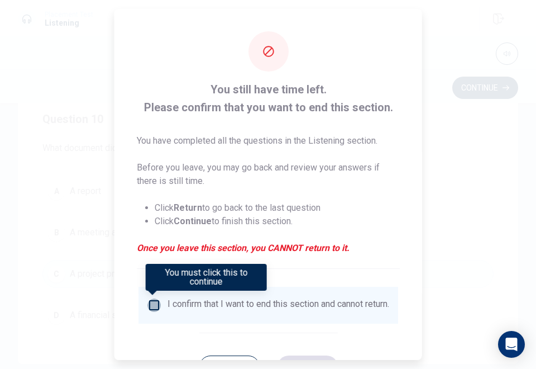
click at [154, 310] on input "You must click this to continue" at bounding box center [154, 304] width 13 height 13
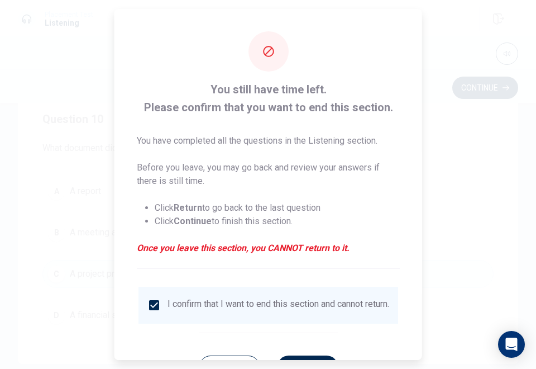
scroll to position [48, 0]
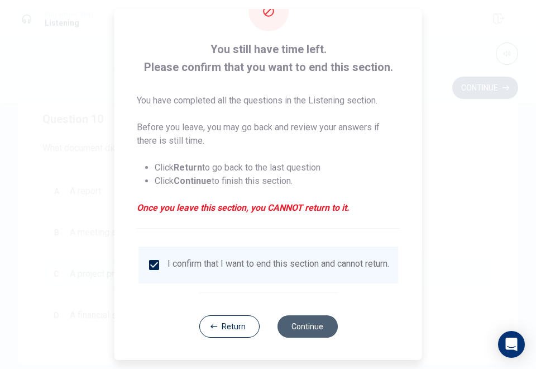
click at [310, 324] on button "Continue" at bounding box center [307, 326] width 60 height 22
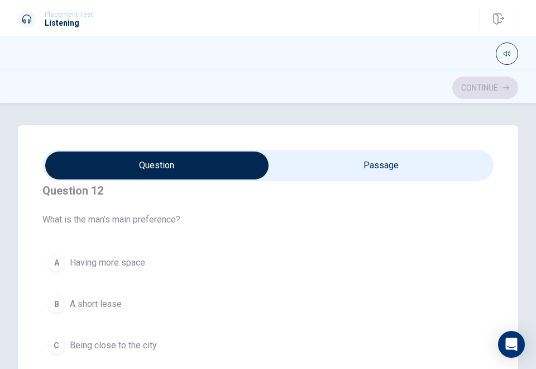
scroll to position [272, 0]
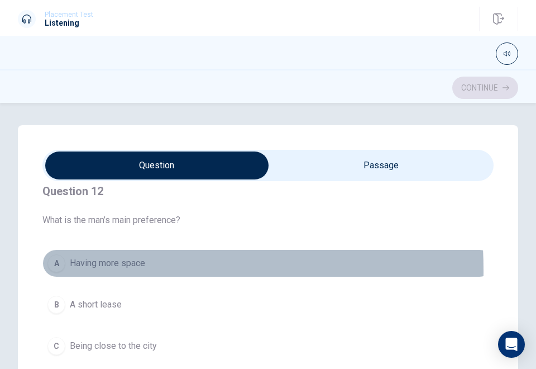
click at [72, 268] on button "A Having more space" at bounding box center [268, 263] width 452 height 28
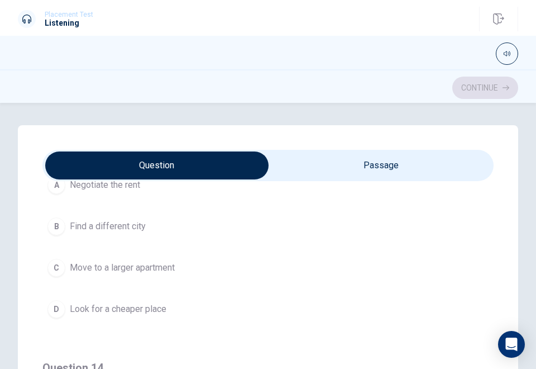
scroll to position [585, 0]
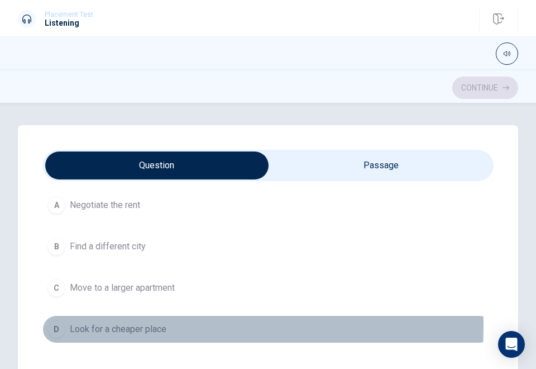
click at [74, 322] on span "Look for a cheaper place" at bounding box center [118, 328] width 97 height 13
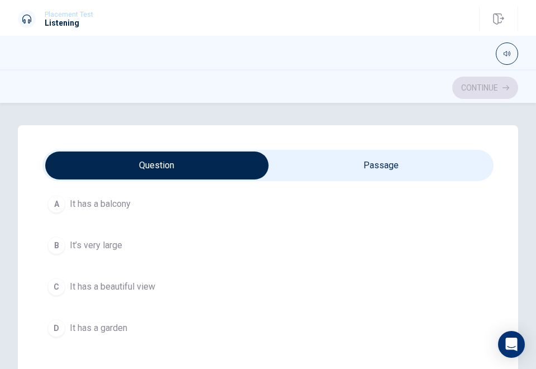
scroll to position [842, 0]
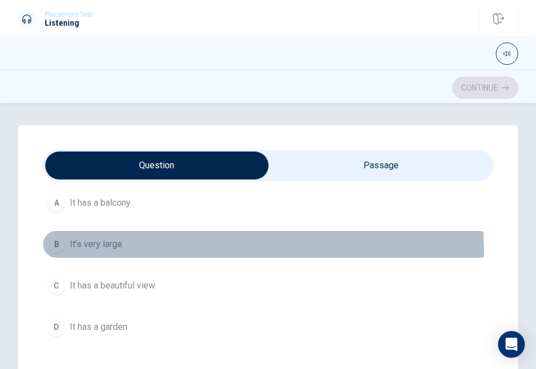
click at [88, 251] on button "B It’s very large" at bounding box center [268, 244] width 452 height 28
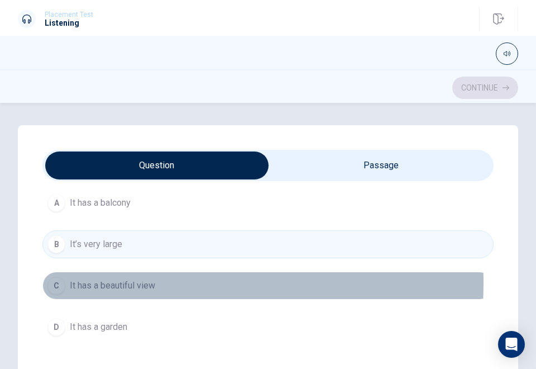
click at [86, 279] on span "It has a beautiful view" at bounding box center [112, 285] width 85 height 13
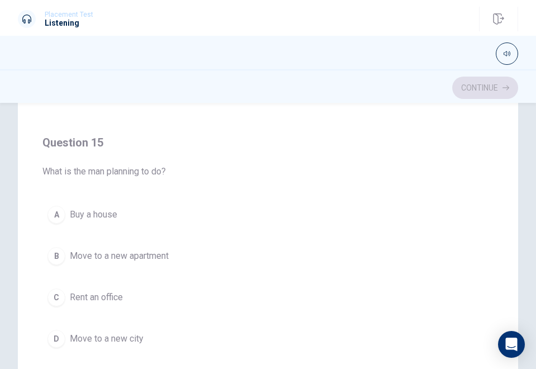
scroll to position [188, 0]
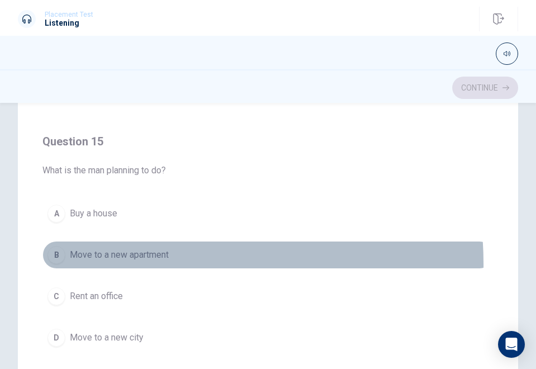
click at [126, 256] on button "B Move to a new apartment" at bounding box center [268, 255] width 452 height 28
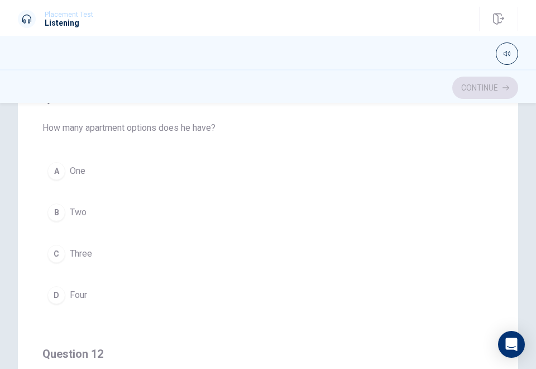
scroll to position [97, 0]
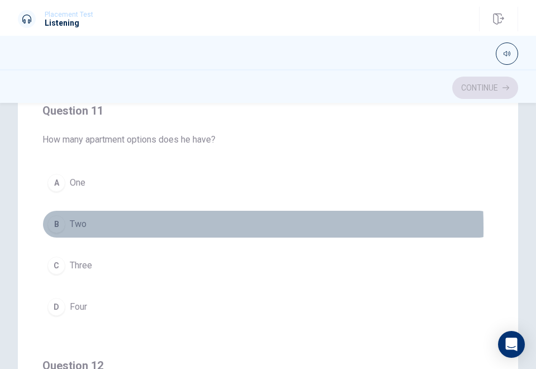
click at [72, 227] on span "Two" at bounding box center [78, 223] width 17 height 13
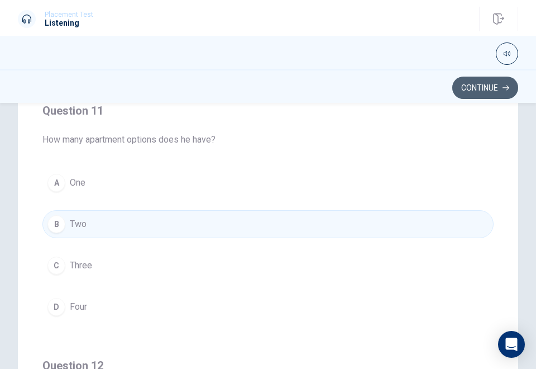
click at [458, 84] on button "Continue" at bounding box center [486, 88] width 66 height 22
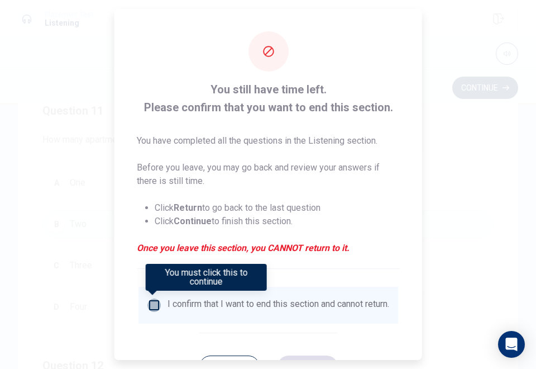
click at [150, 309] on input "You must click this to continue" at bounding box center [154, 304] width 13 height 13
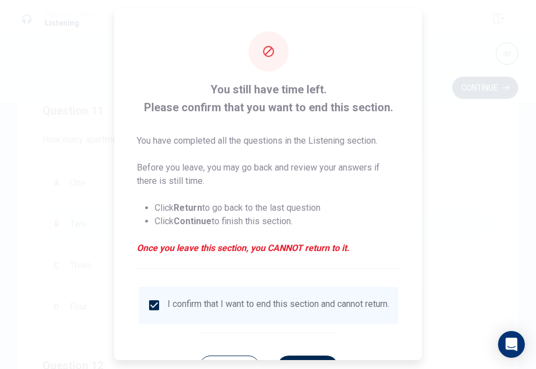
scroll to position [48, 0]
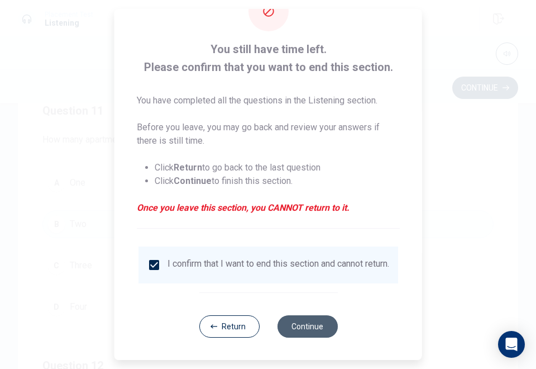
click at [282, 321] on button "Continue" at bounding box center [307, 326] width 60 height 22
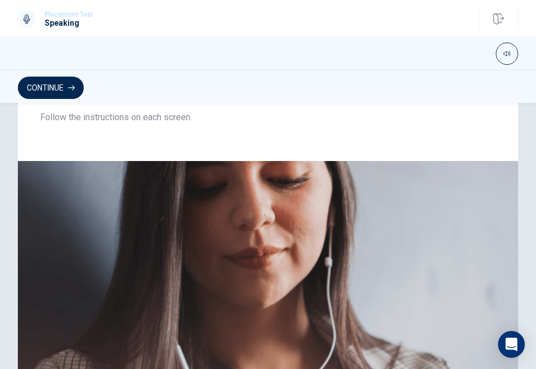
scroll to position [297, 0]
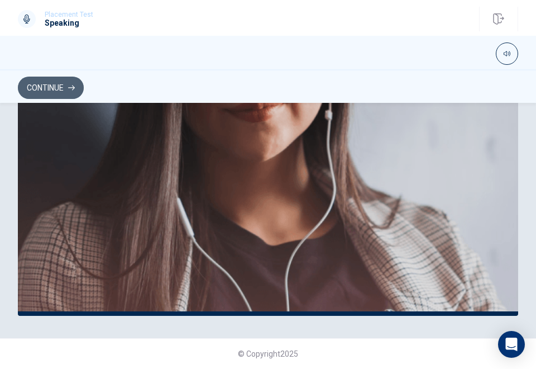
click at [38, 87] on button "Continue" at bounding box center [51, 88] width 66 height 22
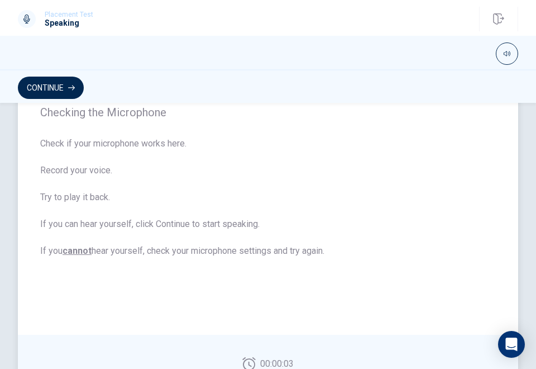
scroll to position [230, 0]
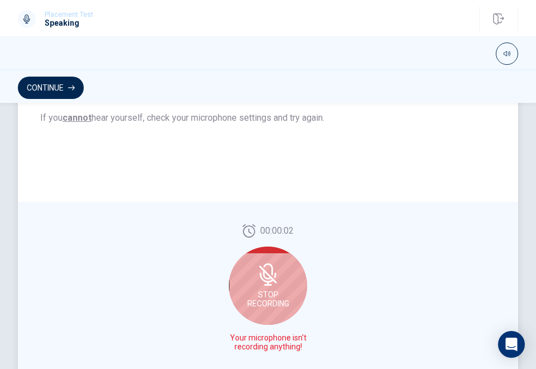
click at [269, 275] on icon at bounding box center [268, 274] width 22 height 22
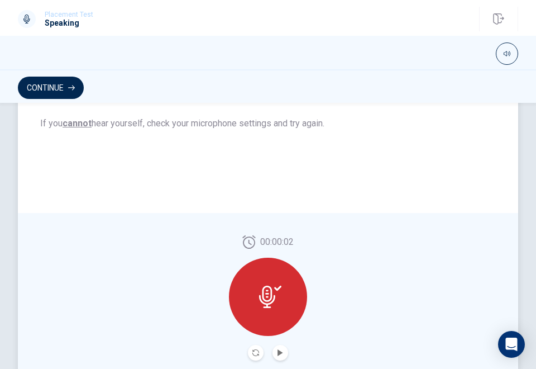
scroll to position [235, 0]
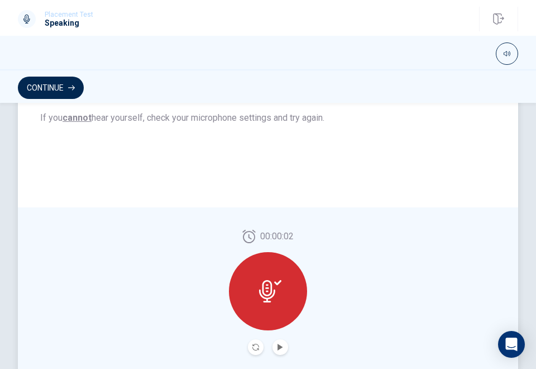
click at [273, 340] on button "Play Audio" at bounding box center [281, 347] width 16 height 16
click at [254, 345] on icon "Record Again" at bounding box center [256, 347] width 7 height 7
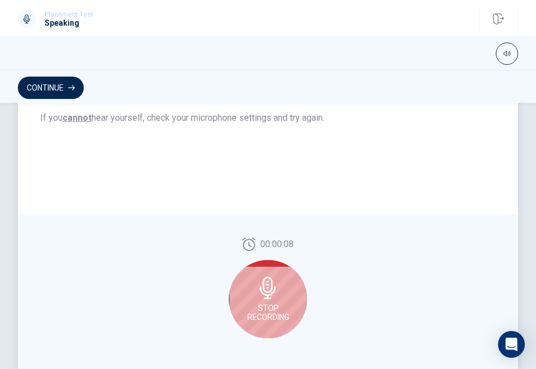
click at [274, 294] on icon at bounding box center [268, 288] width 22 height 22
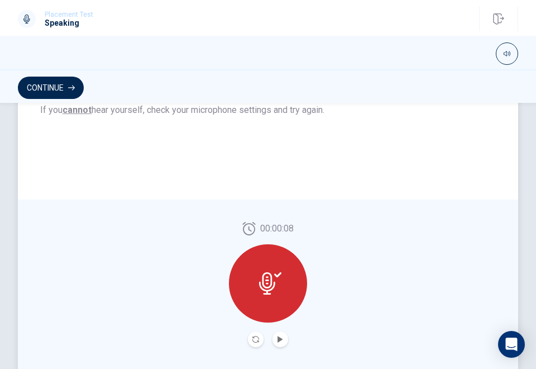
scroll to position [235, 0]
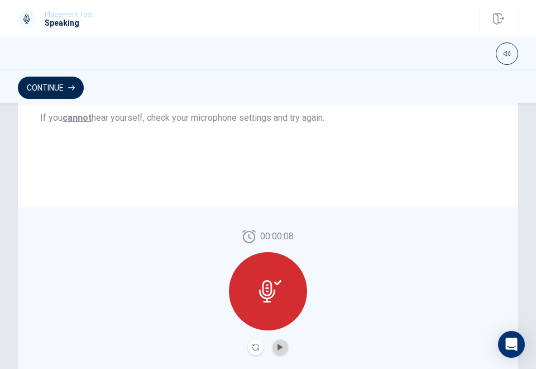
click at [278, 343] on button "Play Audio" at bounding box center [281, 347] width 16 height 16
click at [253, 344] on icon "Record Again" at bounding box center [256, 347] width 7 height 7
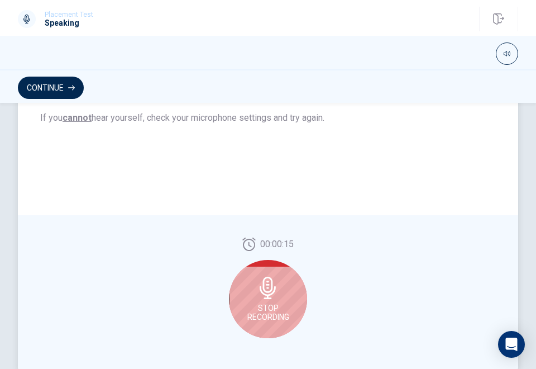
scroll to position [297, 0]
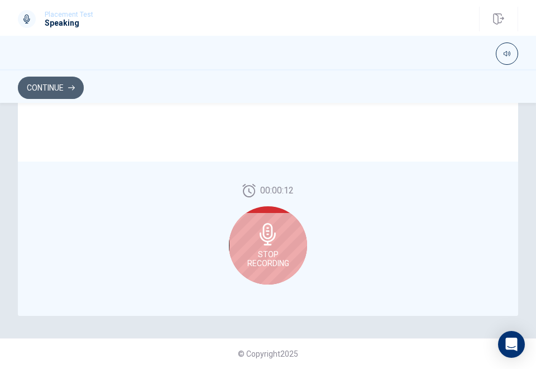
click at [53, 80] on button "Continue" at bounding box center [51, 88] width 66 height 22
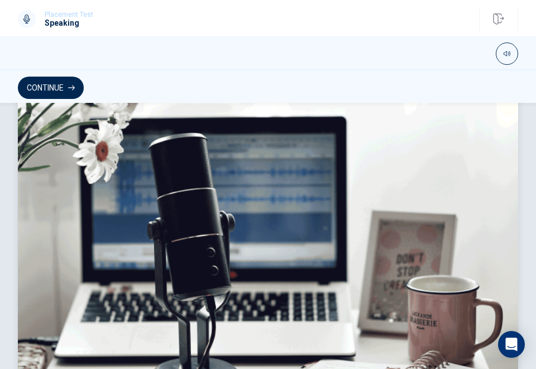
scroll to position [331, 0]
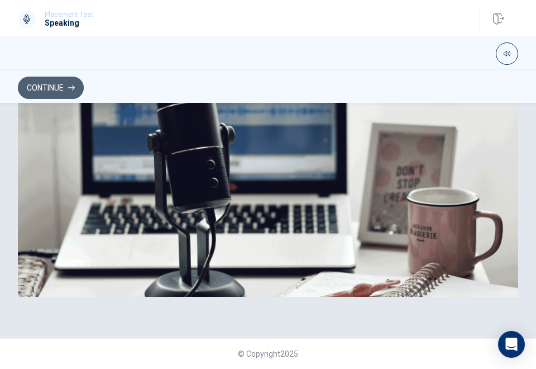
click at [74, 85] on icon "button" at bounding box center [71, 87] width 7 height 5
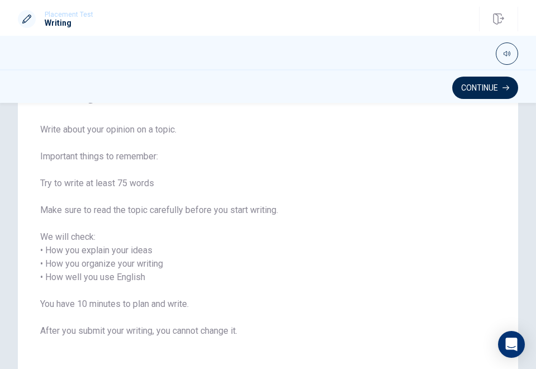
scroll to position [62, 0]
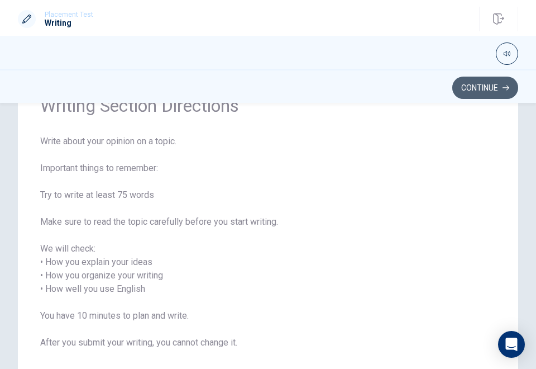
click at [491, 88] on button "Continue" at bounding box center [486, 88] width 66 height 22
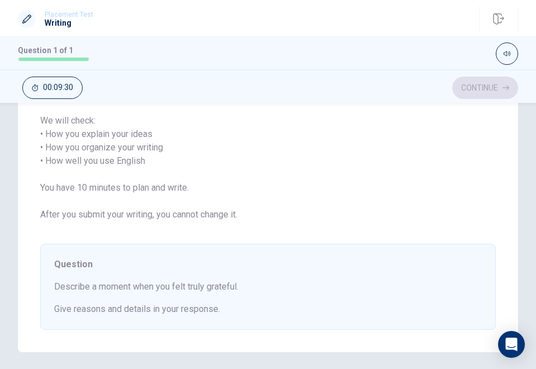
scroll to position [222, 0]
click at [281, 283] on span "Describe a moment when you felt truly grateful." at bounding box center [268, 285] width 428 height 13
drag, startPoint x: 281, startPoint y: 283, endPoint x: 247, endPoint y: 312, distance: 45.2
click at [247, 312] on div "Question Describe a moment when you felt truly grateful. Give reasons and detai…" at bounding box center [268, 286] width 456 height 86
click at [247, 312] on span "Give reasons and details in your response." at bounding box center [268, 307] width 428 height 13
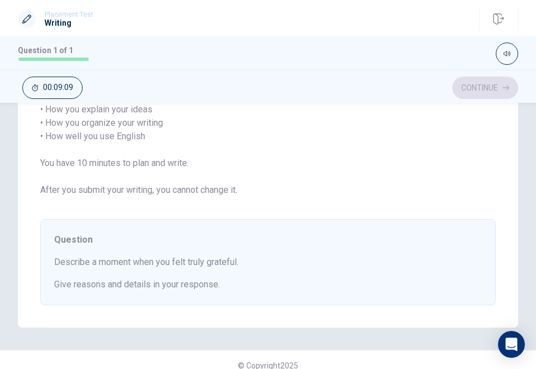
scroll to position [257, 0]
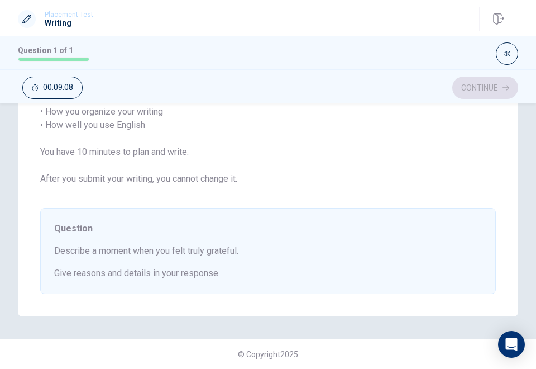
click at [250, 286] on div "Question Describe a moment when you felt truly grateful. Give reasons and detai…" at bounding box center [268, 251] width 456 height 86
drag, startPoint x: 250, startPoint y: 286, endPoint x: 488, endPoint y: 92, distance: 306.7
click at [488, 92] on div "Placement Test Writing Question 1 of 1 Continue 00:09:07 Question 1 of 1 Contin…" at bounding box center [268, 184] width 536 height 369
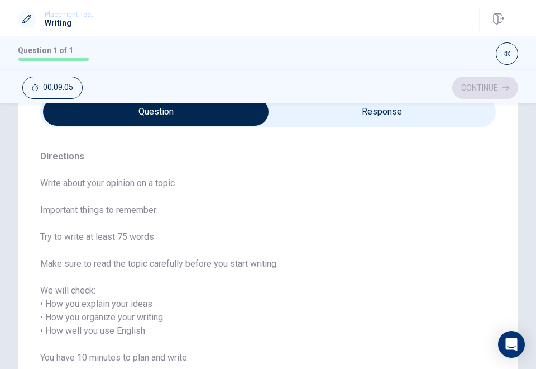
scroll to position [0, 0]
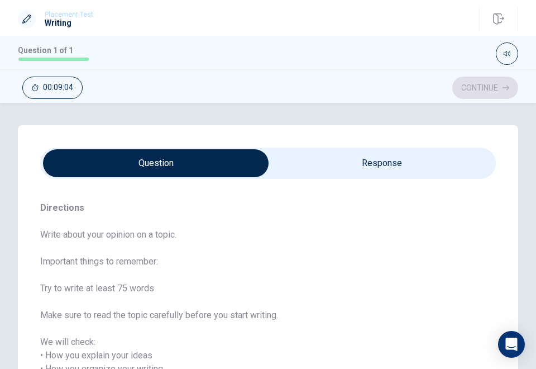
click at [356, 170] on input "checkbox" at bounding box center [156, 163] width 684 height 28
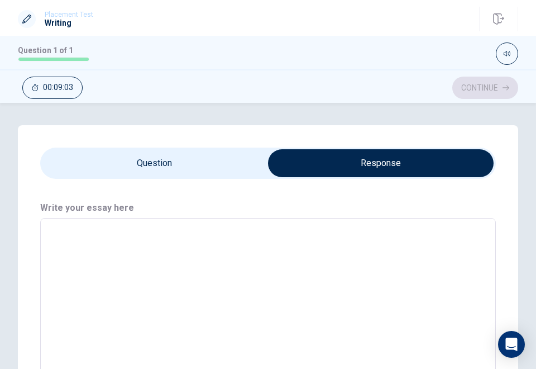
scroll to position [34, 0]
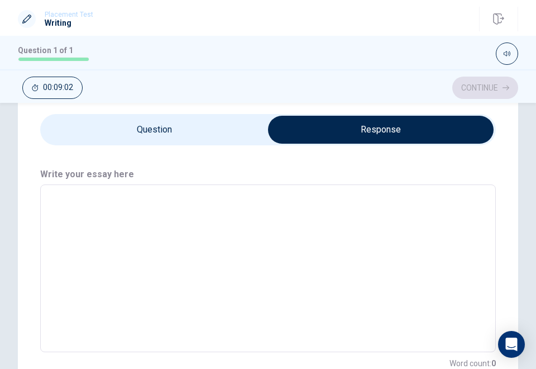
click at [194, 220] on textarea at bounding box center [268, 268] width 440 height 149
click at [199, 120] on input "checkbox" at bounding box center [381, 130] width 684 height 28
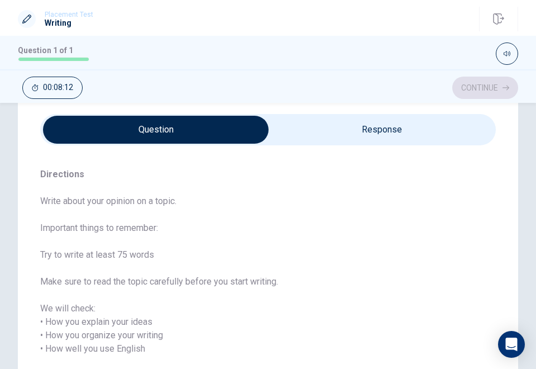
scroll to position [0, 0]
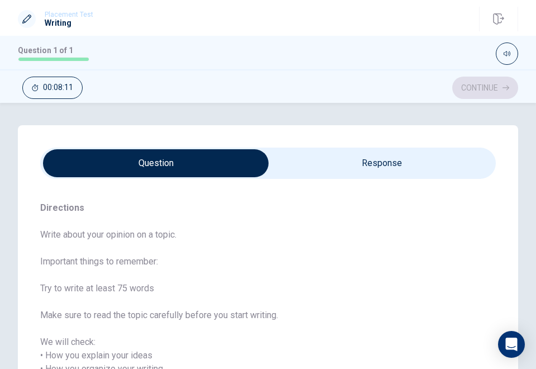
click at [290, 163] on input "checkbox" at bounding box center [156, 163] width 684 height 28
checkbox input "true"
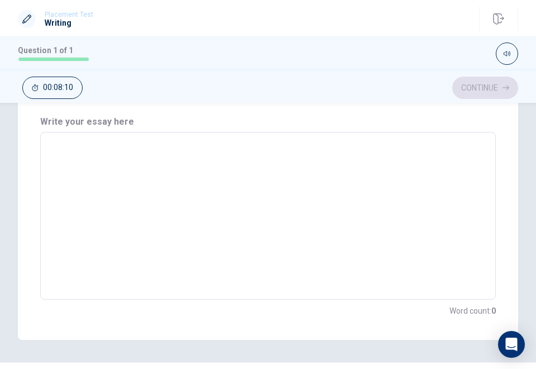
scroll to position [85, 0]
click at [172, 153] on textarea at bounding box center [268, 216] width 440 height 149
type textarea "O"
type textarea "x"
type textarea "On"
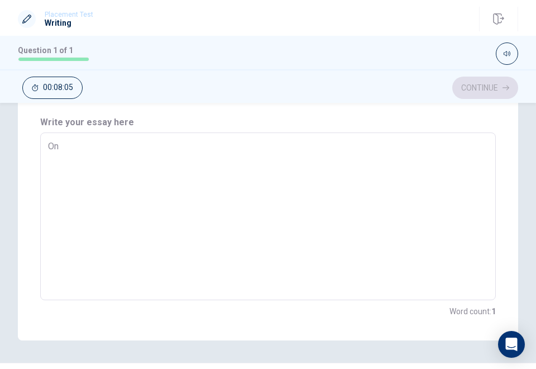
type textarea "x"
type textarea "One"
type textarea "x"
type textarea "One"
type textarea "x"
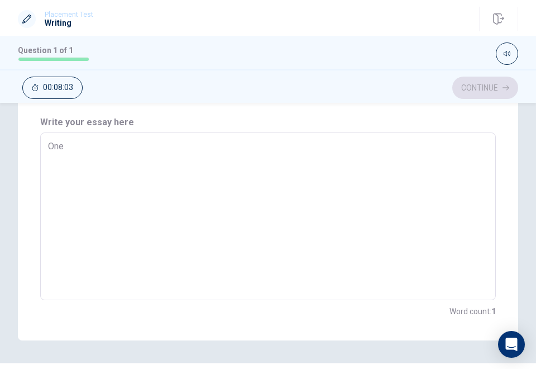
type textarea "One m"
type textarea "x"
type textarea "One mo"
type textarea "x"
type textarea "One mor"
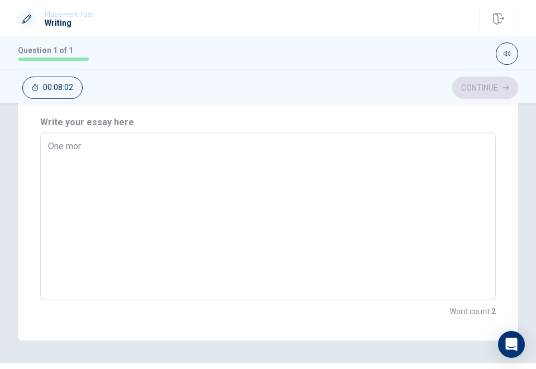
type textarea "x"
type textarea "One morn"
type textarea "x"
type textarea "One morni"
type textarea "x"
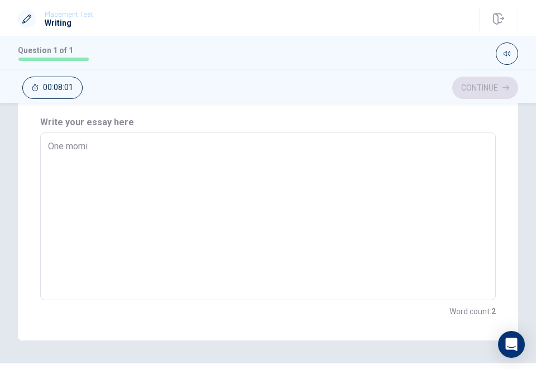
type textarea "One mornin"
type textarea "x"
type textarea "One morning"
type textarea "x"
type textarea "One morning,"
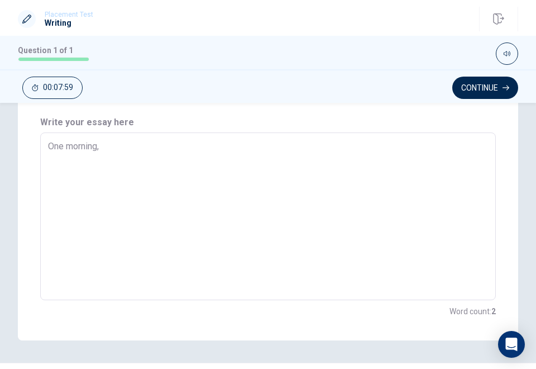
type textarea "x"
type textarea "One morning,"
type textarea "x"
type textarea "One morning, w"
type textarea "x"
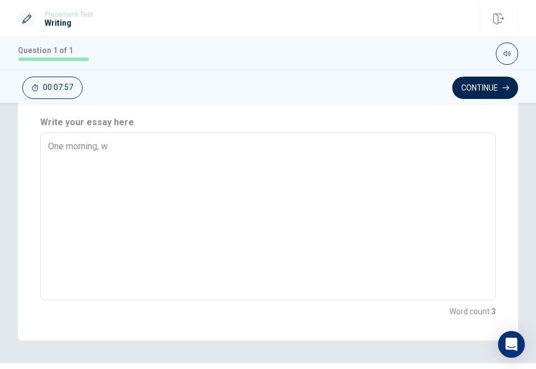
type textarea "One morning, we"
type textarea "x"
type textarea "One morning, wen"
type textarea "x"
type textarea "One morning, we"
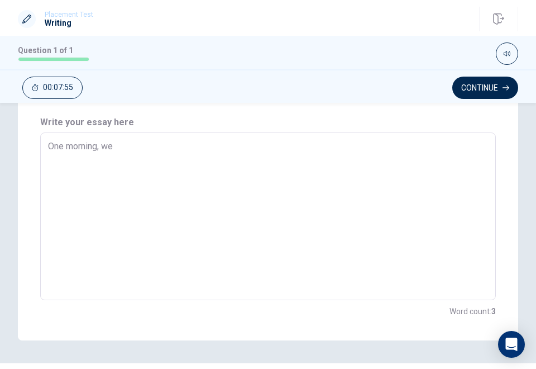
type textarea "x"
type textarea "One morning, w"
type textarea "x"
type textarea "One morning, wh"
type textarea "x"
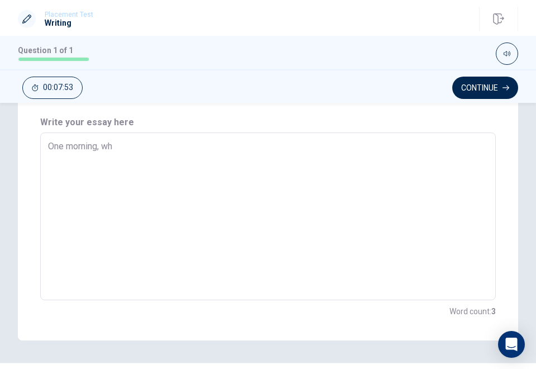
type textarea "One morning, whe"
type textarea "x"
type textarea "One morning, when"
type textarea "x"
type textarea "One morning, when"
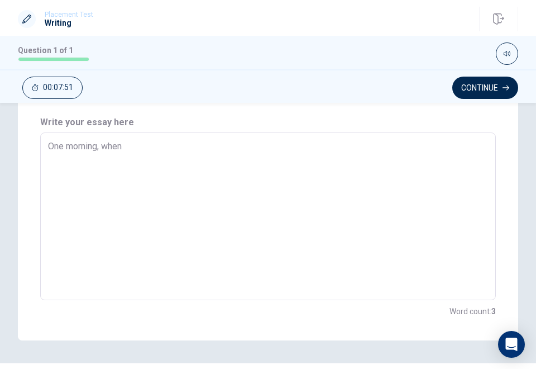
type textarea "x"
type textarea "One morning, when m"
type textarea "x"
type textarea "One morning, when my"
type textarea "x"
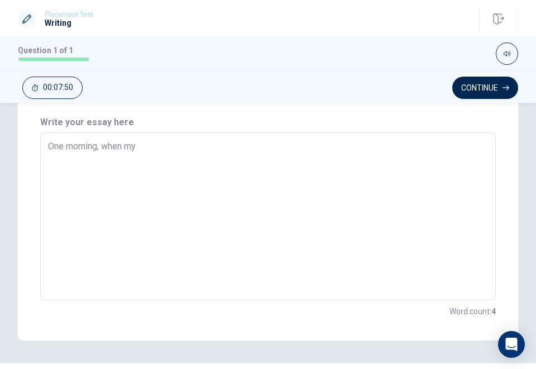
type textarea "One morning, when my"
type textarea "x"
type textarea "One morning, when my m"
type textarea "x"
type textarea "One morning, when my mo"
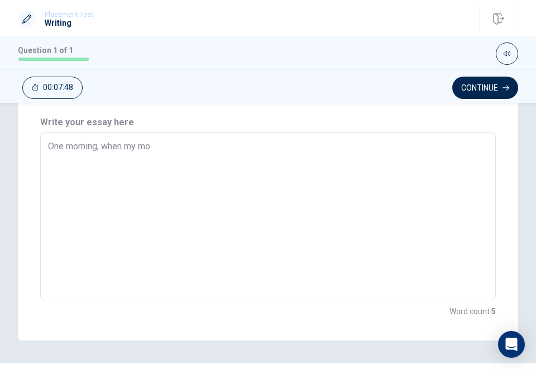
type textarea "x"
type textarea "One morning, when my mot"
type textarea "x"
type textarea "One morning, when my moth"
type textarea "x"
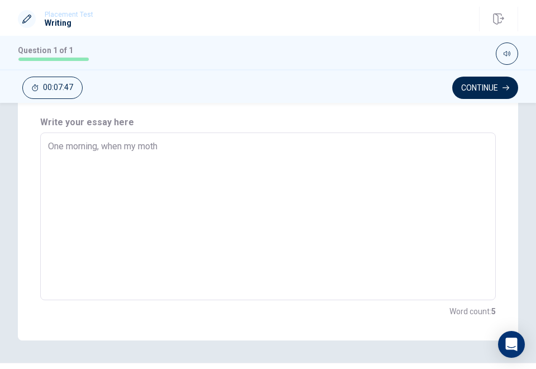
type textarea "One morning, when my mothe"
type textarea "x"
type textarea "One morning, when my mother"
type textarea "x"
type textarea "One morning, when my mother"
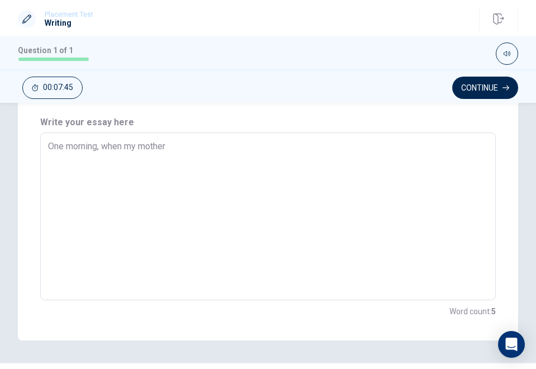
type textarea "x"
type textarea "One morning, when my mother w"
type textarea "x"
type textarea "One morning, when my mother wa"
type textarea "x"
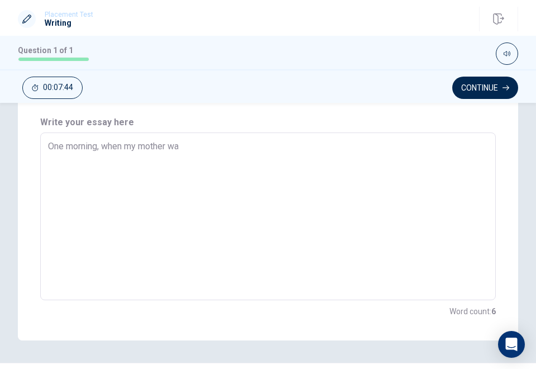
type textarea "One morning, when my mother was"
type textarea "x"
type textarea "One morning, when my mother was"
type textarea "x"
type textarea "One morning, when my mother was v"
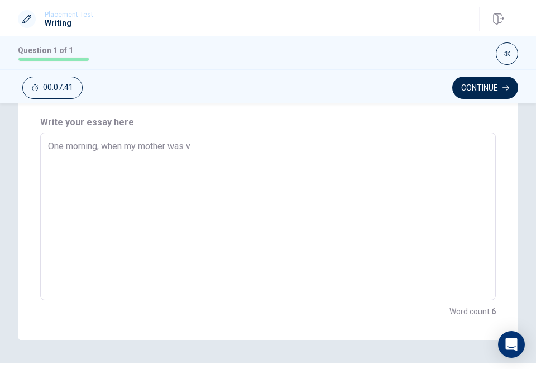
type textarea "x"
type textarea "One morning, when my mother was ve"
type textarea "x"
type textarea "One morning, when my mother was ver"
type textarea "x"
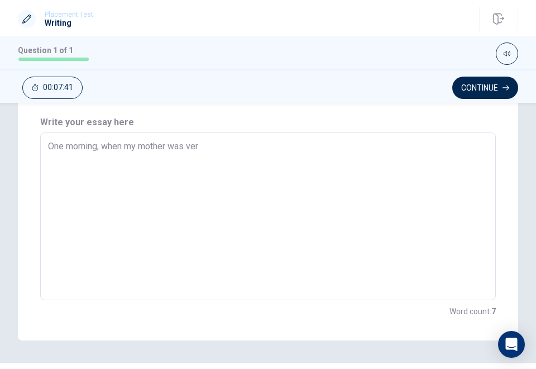
type textarea "One morning, when my mother was very"
type textarea "x"
type textarea "One morning, when my mother was very"
type textarea "x"
type textarea "One morning, when my mother was very b"
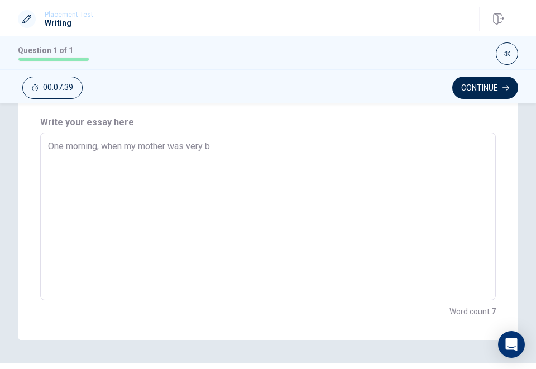
type textarea "x"
type textarea "One morning, when my mother was very bu"
type textarea "x"
type textarea "One morning, when my mother was very bus"
type textarea "x"
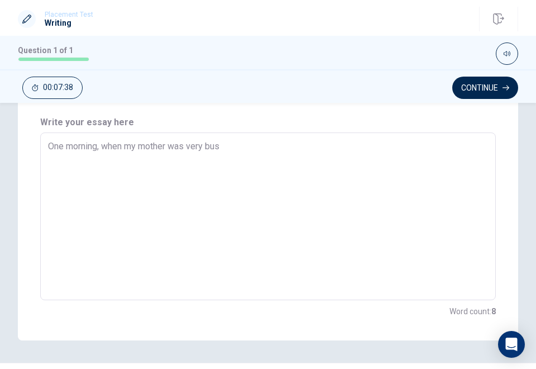
type textarea "One morning, when my mother was very busy"
type textarea "x"
type textarea "One morning, when my mother was very busy,"
type textarea "x"
type textarea "One morning, when my mother was very busy,"
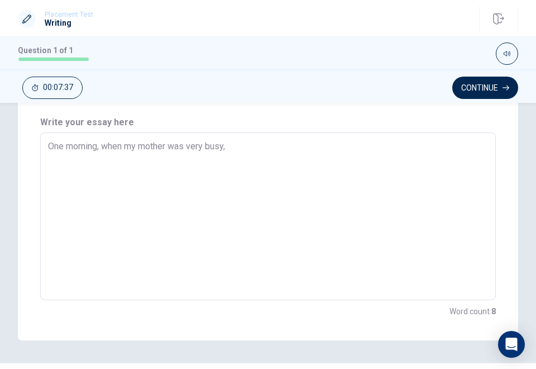
type textarea "x"
type textarea "One morning, when my mother was very busy, s"
type textarea "x"
type textarea "One morning, when my mother was very busy, sh"
type textarea "x"
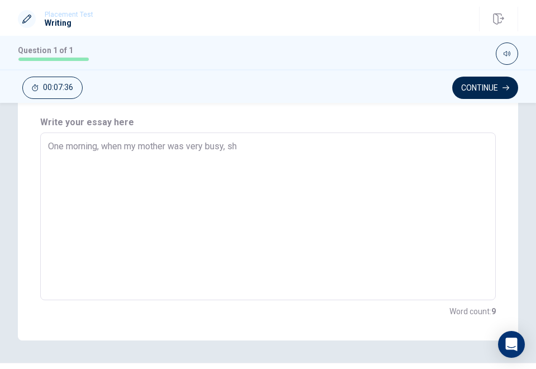
type textarea "One morning, when my mother was very busy, she"
type textarea "x"
type textarea "One morning, when my mother was very busy, she"
type textarea "x"
type textarea "One morning, when my mother was very busy, she m"
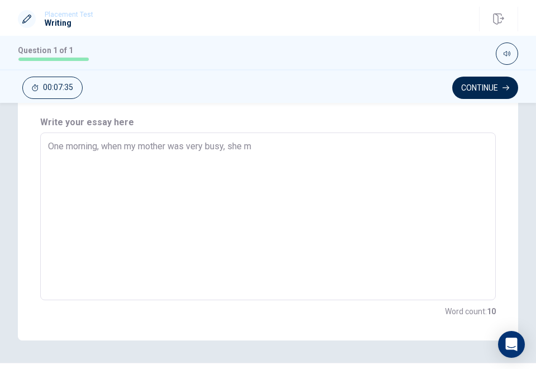
type textarea "x"
type textarea "One morning, when my mother was very busy, she ma"
type textarea "x"
type textarea "One morning, when my mother was very busy, she mad"
type textarea "x"
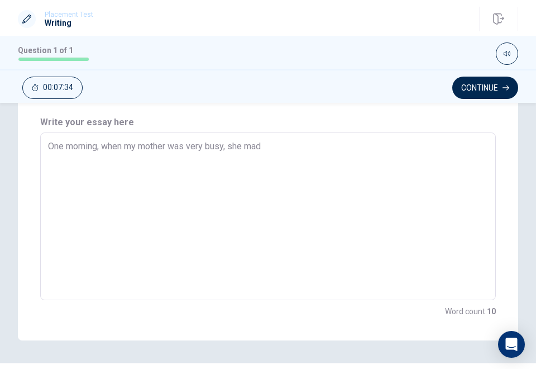
type textarea "One morning, when my mother was very busy, she made"
type textarea "x"
type textarea "One morning, when my mother was very busy, she made"
type textarea "x"
type textarea "One morning, when my mother was very busy, she made m"
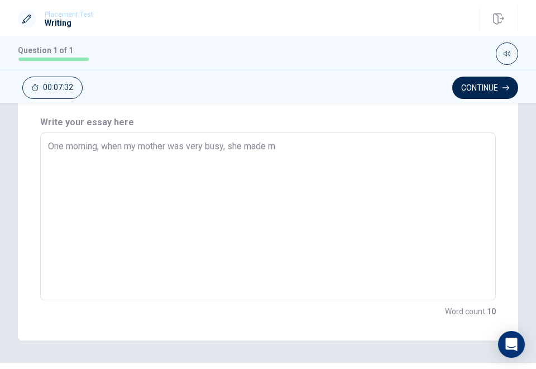
type textarea "x"
type textarea "One morning, when my mother was very busy, she made me"
type textarea "x"
type textarea "One morning, when my mother was very busy, she made me"
type textarea "x"
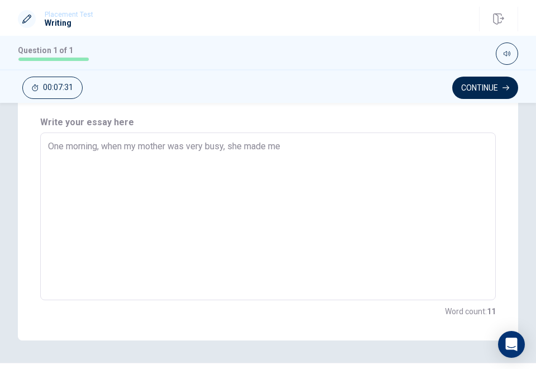
type textarea "One morning, when my mother was very busy, she made me l"
type textarea "x"
type textarea "One morning, when my mother was very busy, she made me lu"
type textarea "x"
type textarea "One morning, when my mother was very busy, she made me lun"
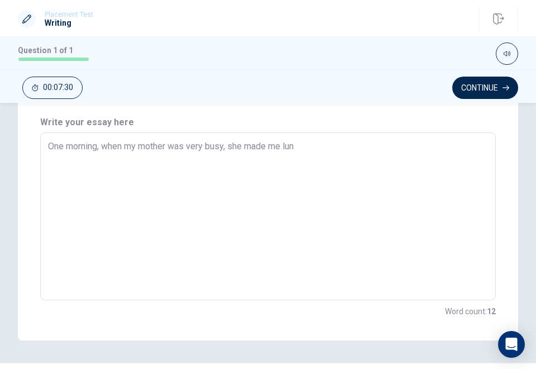
type textarea "x"
type textarea "One morning, when my mother was very busy, she made me lunc"
type textarea "x"
type textarea "One morning, when my mother was very busy, she made me lunch"
type textarea "x"
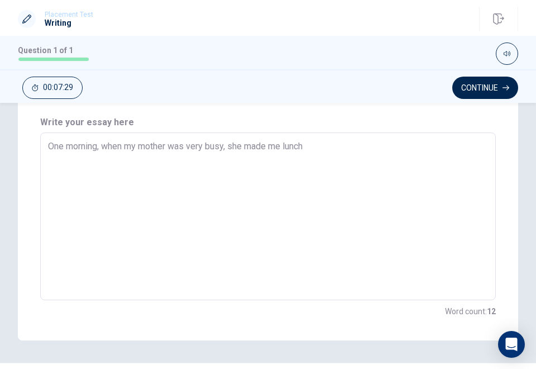
type textarea "One morning, when my mother was very busy, she made me lunch"
type textarea "x"
type textarea "One morning, when my mother was very busy, she made me lunch b"
type textarea "x"
type textarea "One morning, when my mother was very busy, she made me lunch bo"
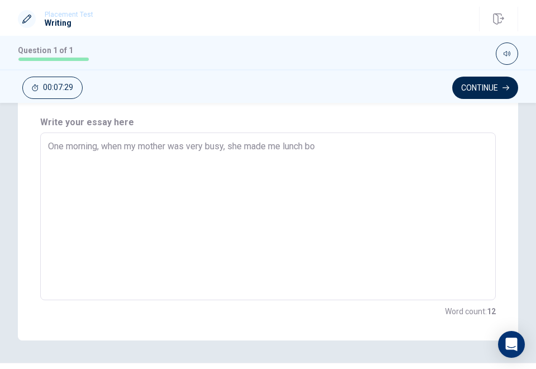
type textarea "x"
type textarea "One morning, when my mother was very busy, she made me lunch box"
type textarea "x"
type textarea "One morning, when my mother was very busy, she made me lunch box"
type textarea "x"
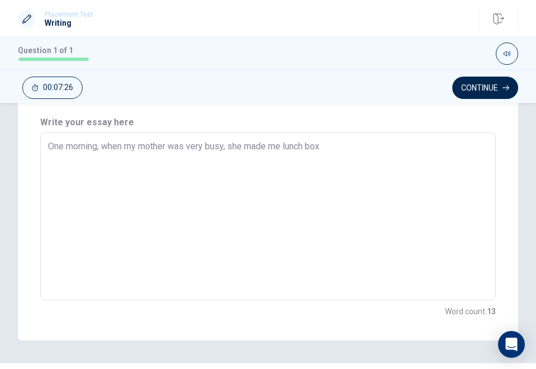
type textarea "One morning, when my mother was very busy, she made me lunch box f"
type textarea "x"
type textarea "One morning, when my mother was very busy, she made me lunch box fo"
type textarea "x"
type textarea "One morning, when my mother was very busy, she made me lunch box for"
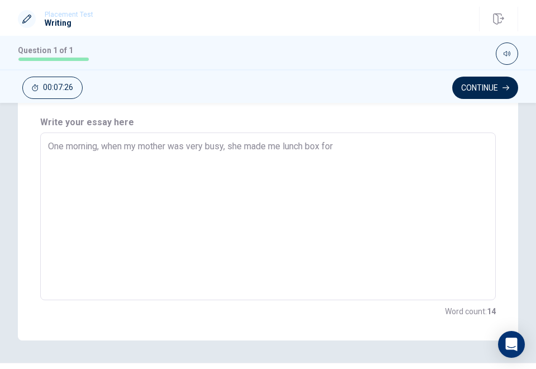
type textarea "x"
type textarea "One morning, when my mother was very busy, she made me lunch box for"
type textarea "x"
type textarea "One morning, when my mother was very busy, she made me lunch box for m"
type textarea "x"
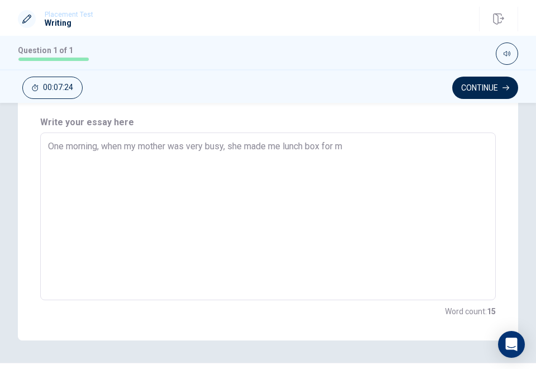
type textarea "One morning, when my mother was very busy, she made me lunch box for my"
type textarea "x"
type textarea "One morning, when my mother was very busy, she made me lunch box for my"
type textarea "x"
type textarea "One morning, when my mother was very busy, she made me lunch box for my s"
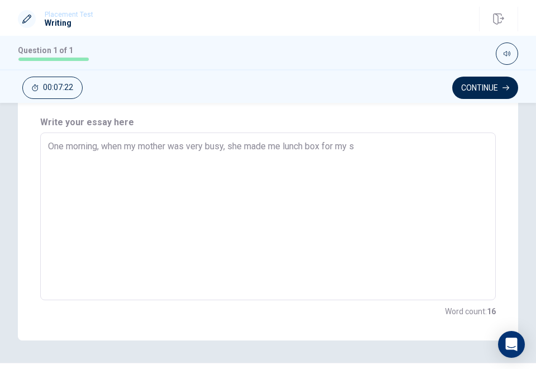
type textarea "x"
type textarea "One morning, when my mother was very busy, she made me lunch box for my sc"
type textarea "x"
type textarea "One morning, when my mother was very busy, she made me lunch box for my sch"
type textarea "x"
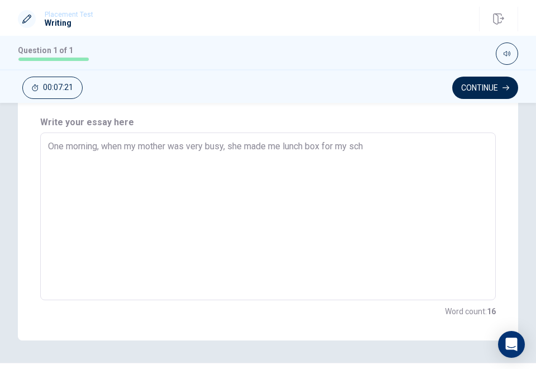
type textarea "One morning, when my mother was very busy, she made me lunch box for my scho"
type textarea "x"
type textarea "One morning, when my mother was very busy, she made me lunch box for my schoo"
type textarea "x"
type textarea "One morning, when my mother was very busy, she made me lunch box for my school"
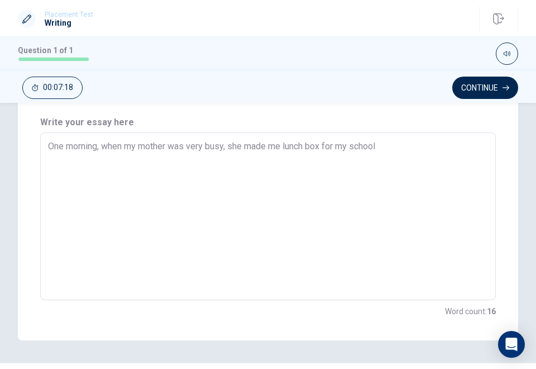
type textarea "x"
type textarea "One morning, when my mother was very busy, she made me lunch box for my schoo"
type textarea "x"
type textarea "One morning, when my mother was very busy, she made me lunch box for my scho"
type textarea "x"
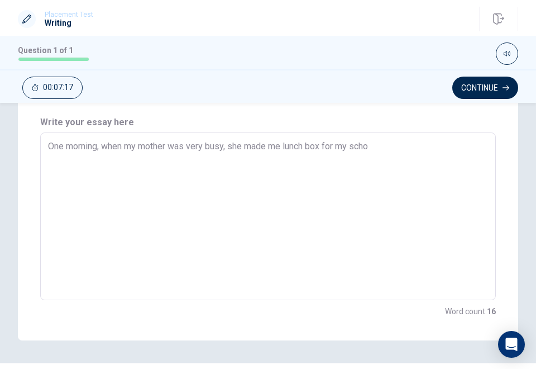
type textarea "One morning, when my mother was very busy, she made me lunch box for my sch"
type textarea "x"
type textarea "One morning, when my mother was very busy, she made me lunch box for my sc"
type textarea "x"
type textarea "One morning, when my mother was very busy, she made me lunch box for my s"
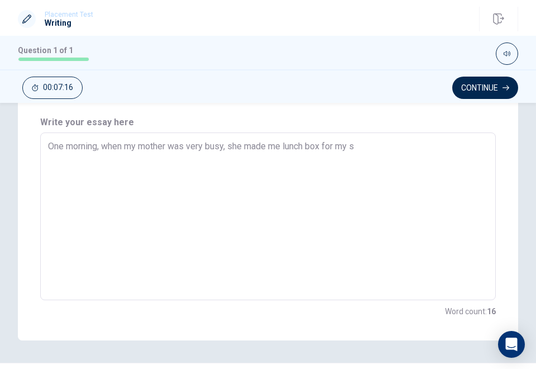
type textarea "x"
type textarea "One morning, when my mother was very busy, she made me lunch box for my"
type textarea "x"
type textarea "One morning, when my mother was very busy, she made me lunch box for my c"
type textarea "x"
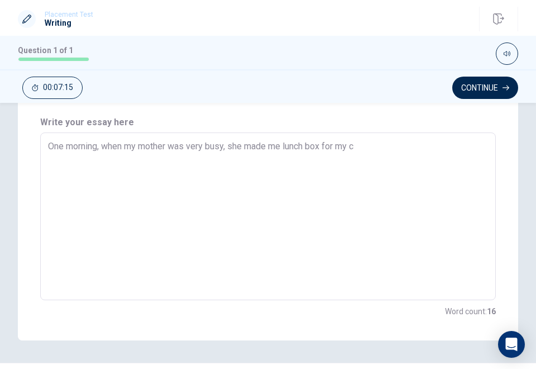
type textarea "One morning, when my mother was very busy, she made me lunch box for my cl"
type textarea "x"
type textarea "One morning, when my mother was very busy, she made me lunch box for my cla"
type textarea "x"
type textarea "One morning, when my mother was very busy, she made me lunch box for my clas"
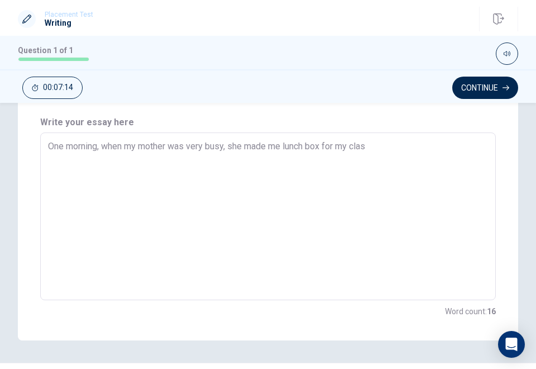
type textarea "x"
type textarea "One morning, when my mother was very busy, she made me lunch box for my class"
type textarea "x"
type textarea "One morning, when my mother was very busy, she made me lunch box for my classe"
type textarea "x"
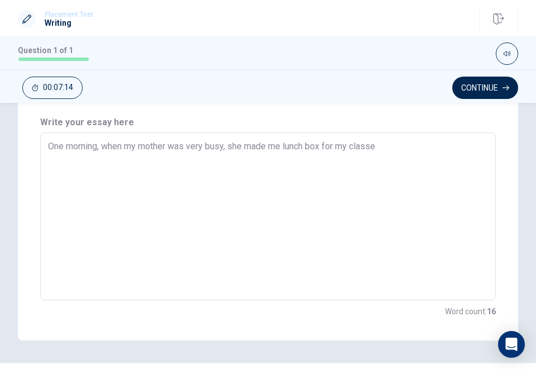
type textarea "One morning, when my mother was very busy, she made me lunch box for my classes"
type textarea "x"
type textarea "One morning, when my mother was very busy, she made me lunch box for my classes"
type textarea "x"
type textarea "One morning, when my mother was very busy, she made me lunch box for my classes"
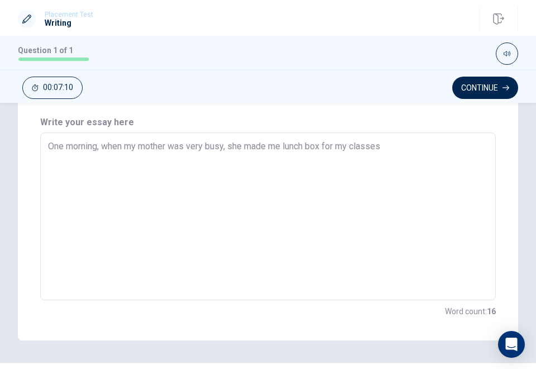
type textarea "x"
type textarea "One morning, when my mother was very busy, she made me lunch box for my classes."
type textarea "x"
click at [188, 160] on textarea "One morning, when my mother was very busy, she made me lunch box for my classes…" at bounding box center [268, 216] width 440 height 149
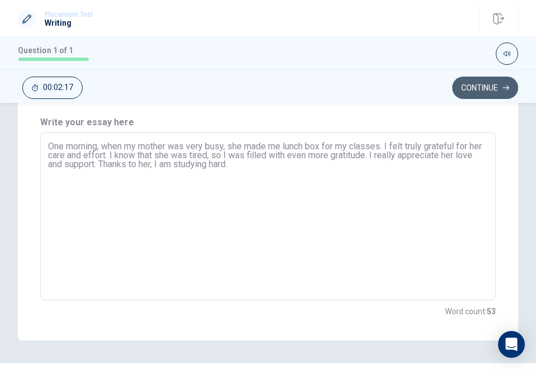
click at [491, 87] on button "Continue" at bounding box center [486, 88] width 66 height 22
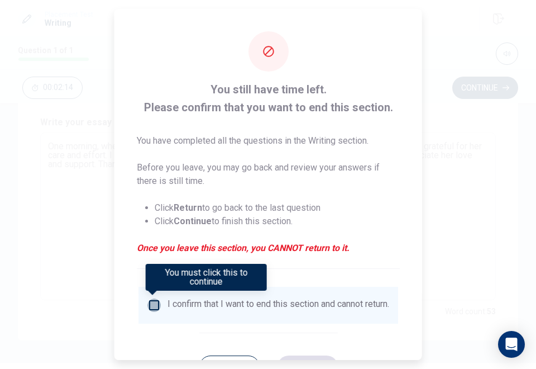
click at [152, 310] on input "You must click this to continue" at bounding box center [154, 304] width 13 height 13
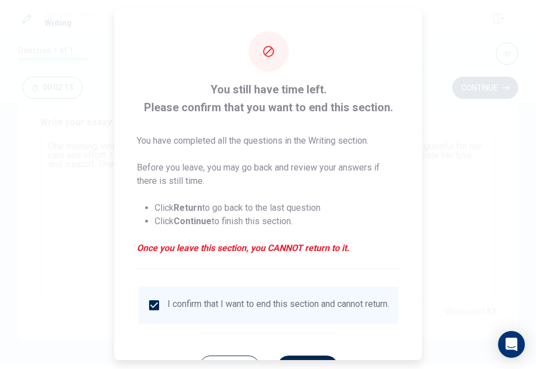
scroll to position [48, 0]
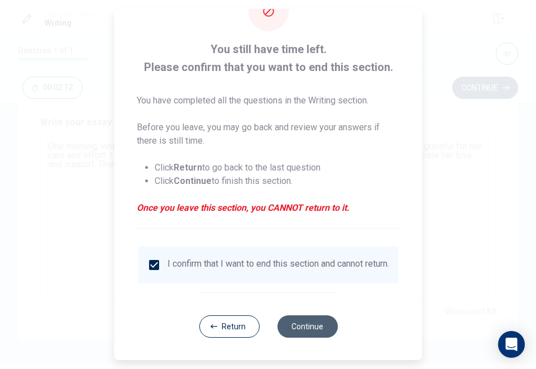
click at [312, 326] on button "Continue" at bounding box center [307, 326] width 60 height 22
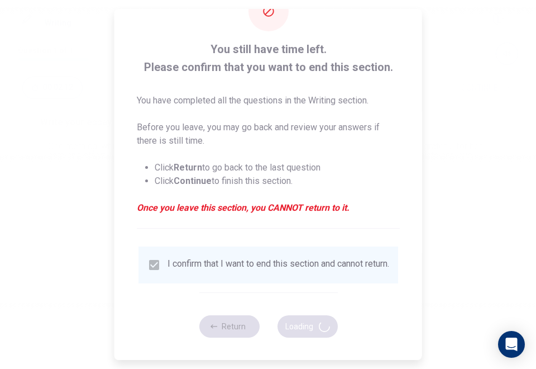
scroll to position [0, 0]
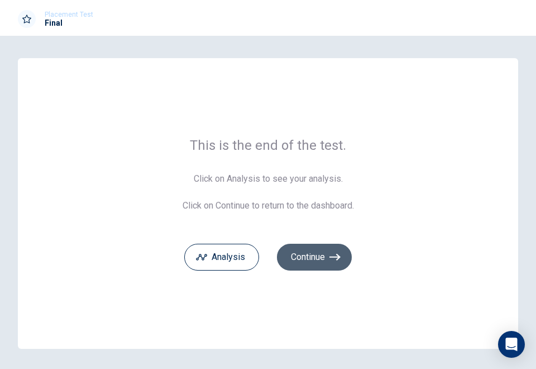
click at [302, 265] on button "Continue" at bounding box center [314, 257] width 75 height 27
